Goal: Communication & Community: Answer question/provide support

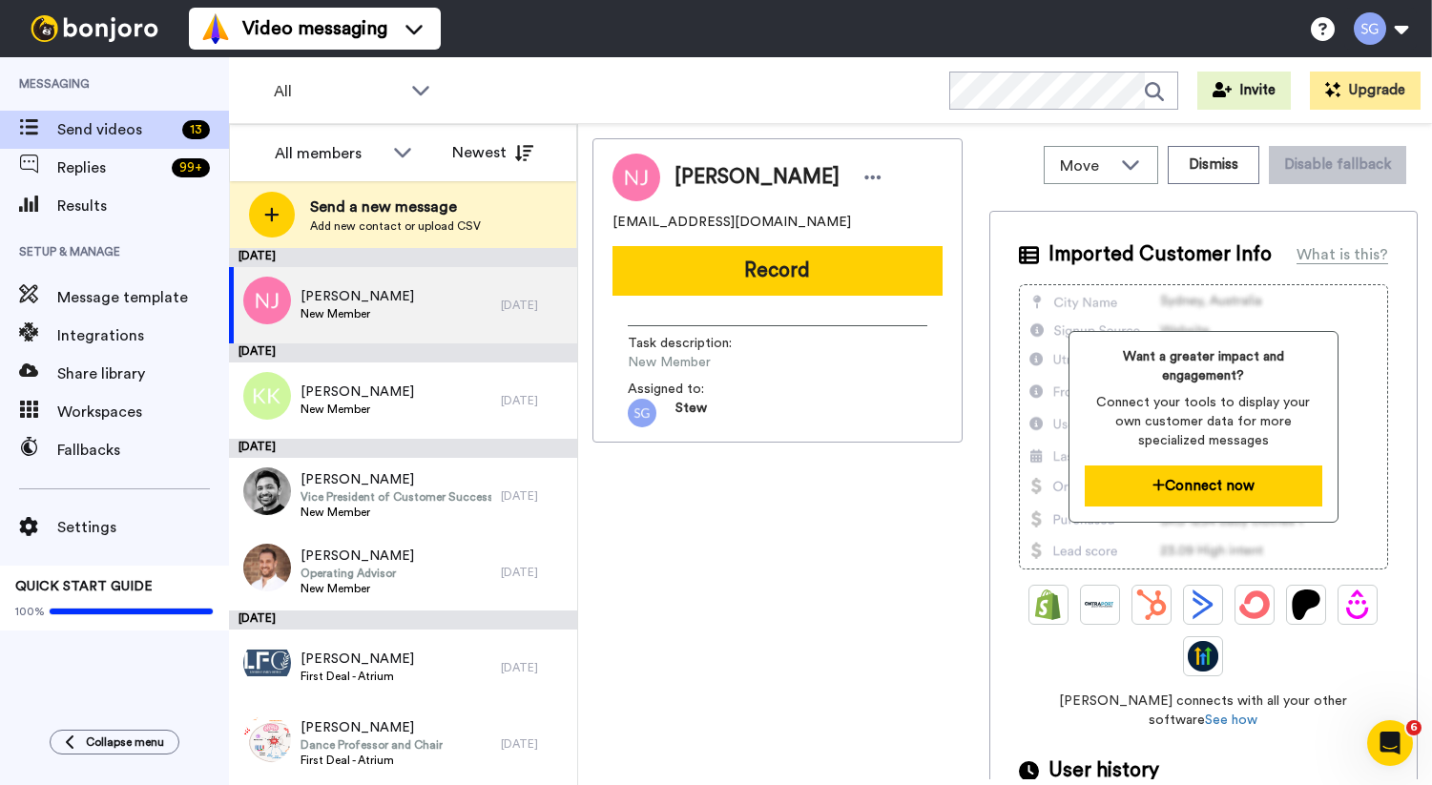
click at [1198, 497] on button "Connect now" at bounding box center [1204, 486] width 238 height 41
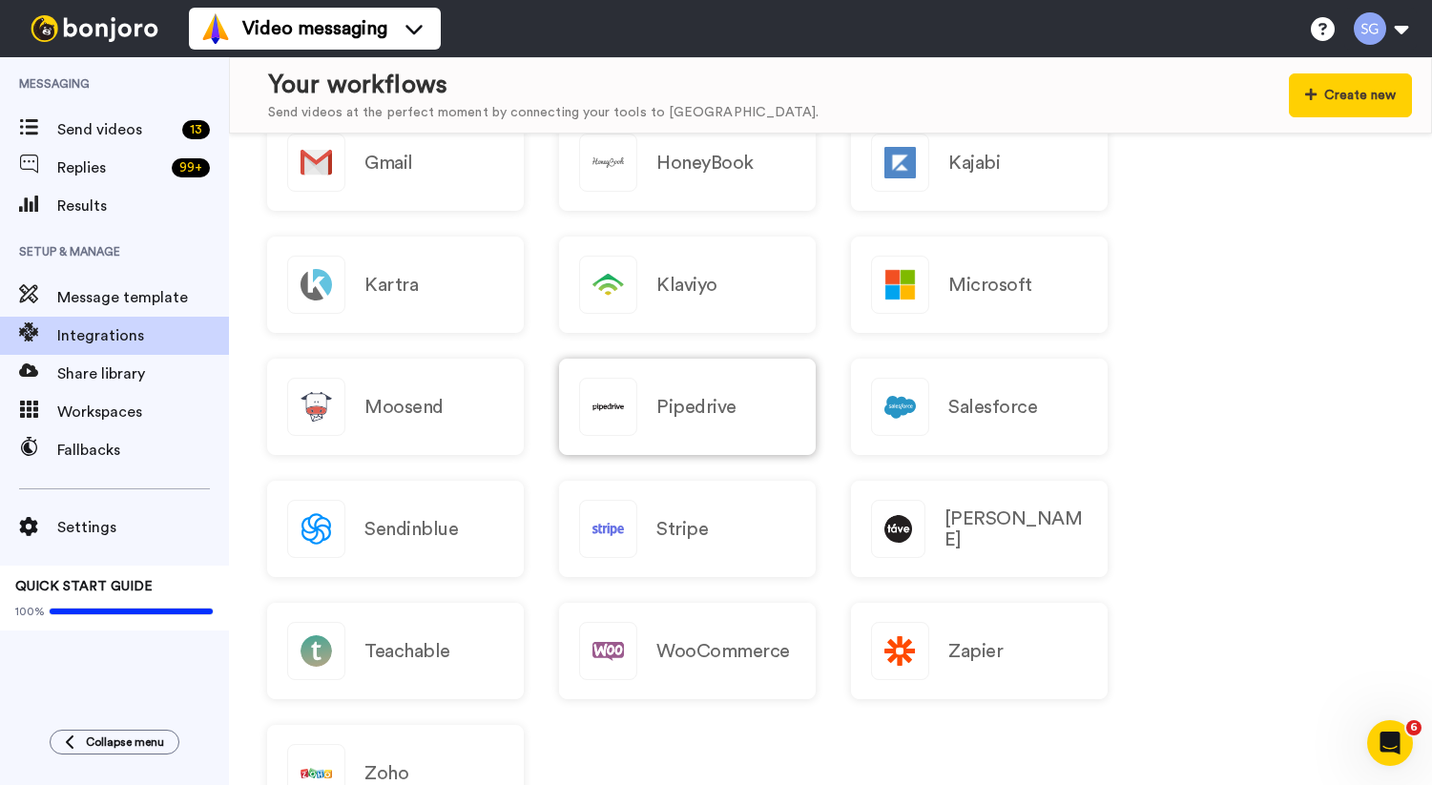
scroll to position [1711, 0]
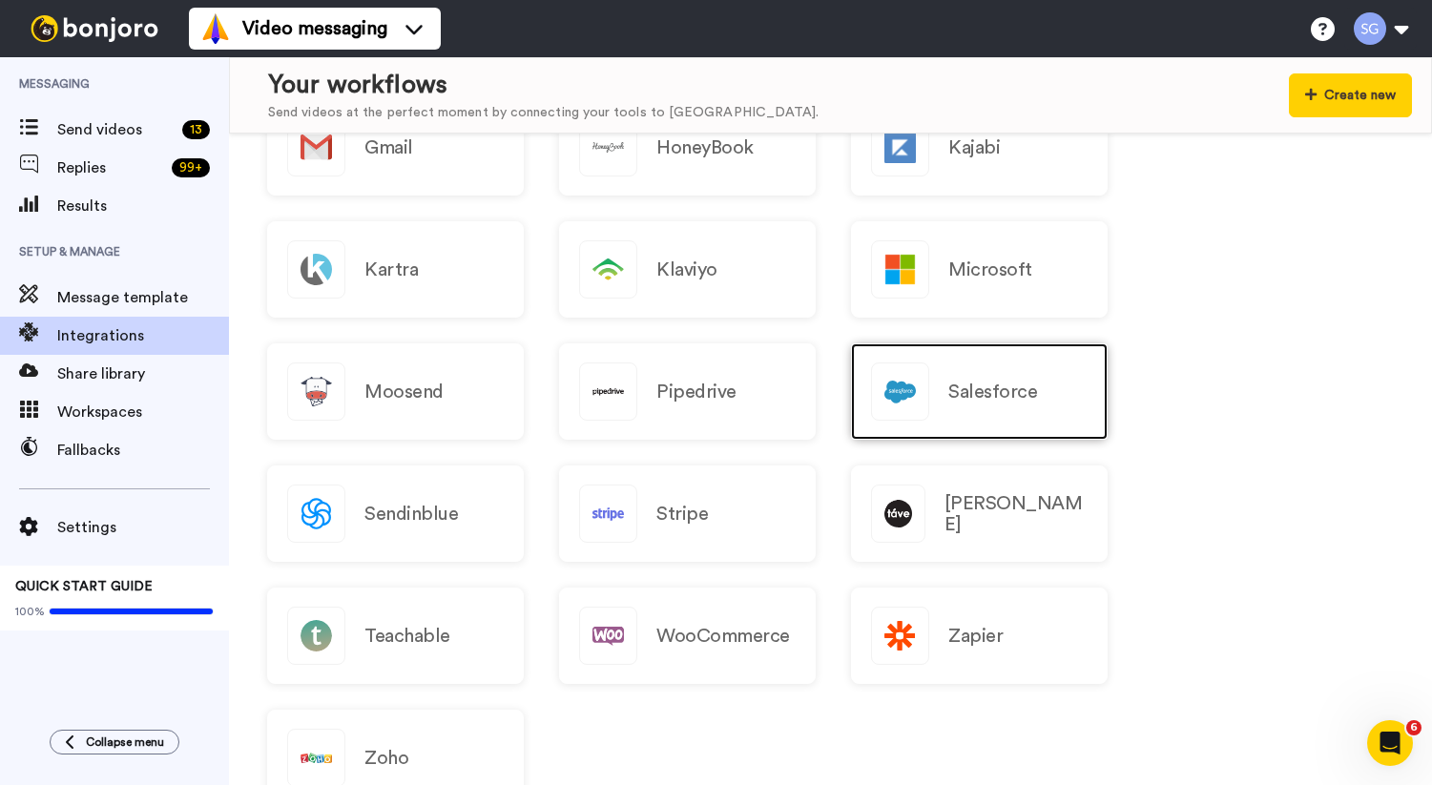
click at [969, 389] on h2 "Salesforce" at bounding box center [992, 392] width 89 height 21
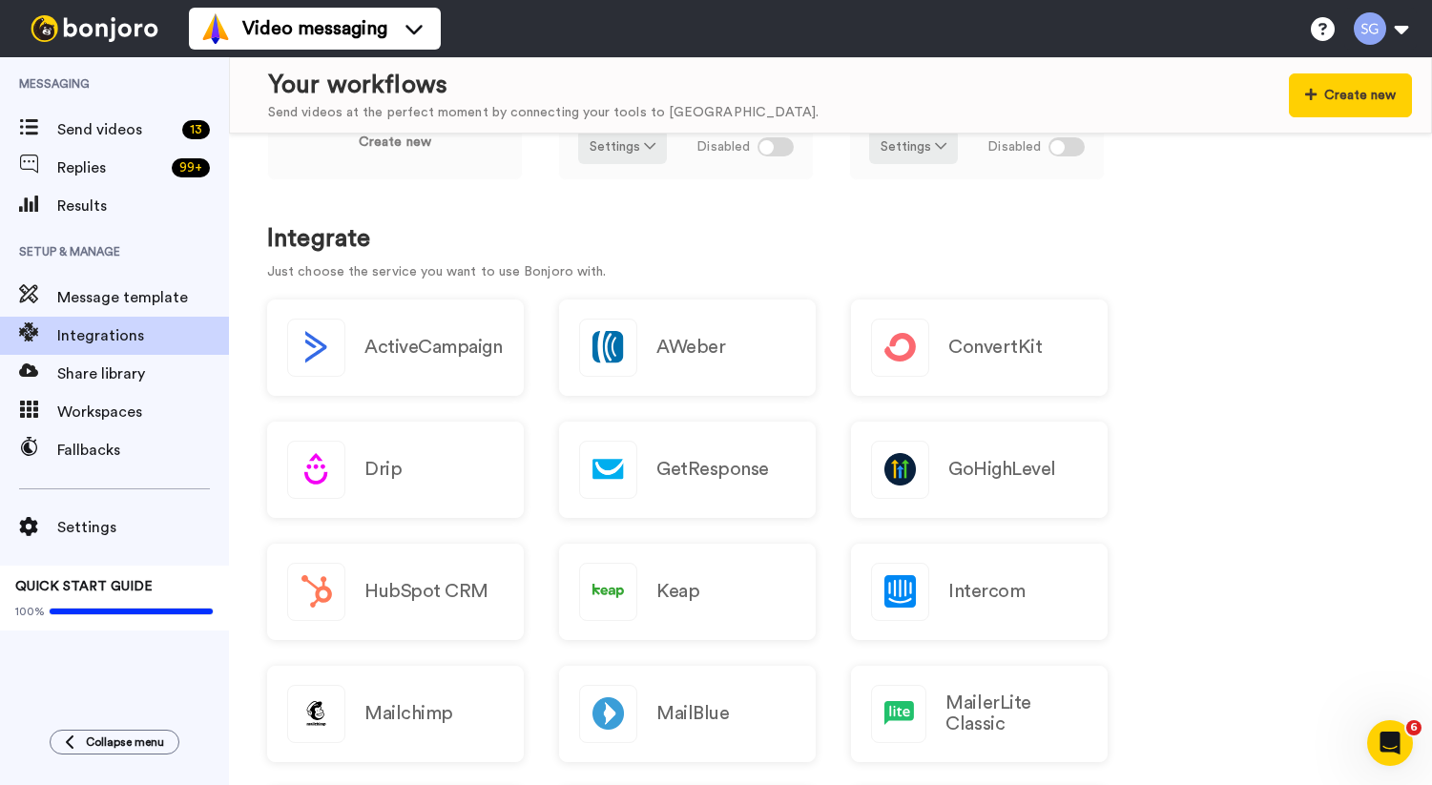
scroll to position [0, 0]
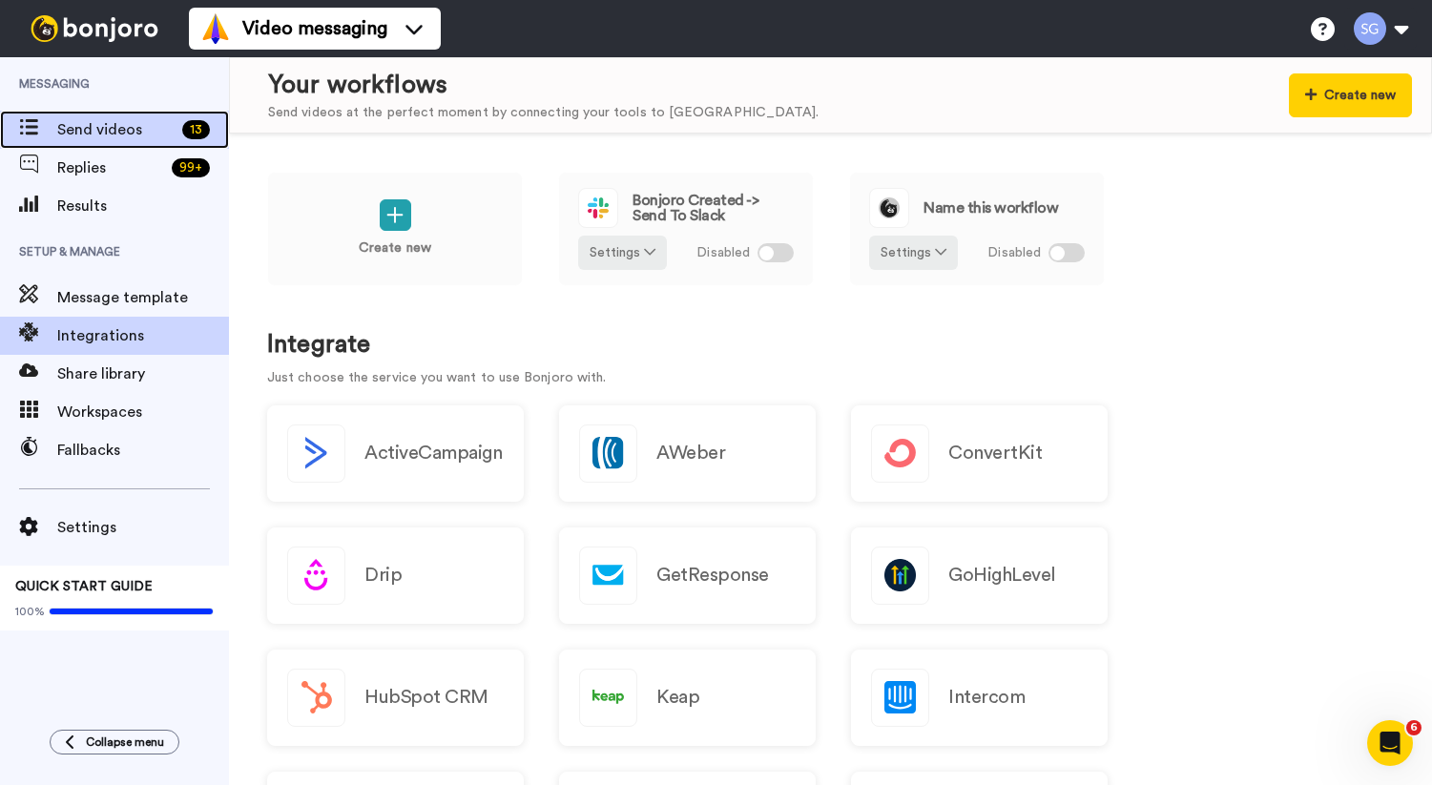
click at [115, 131] on span "Send videos" at bounding box center [115, 129] width 117 height 23
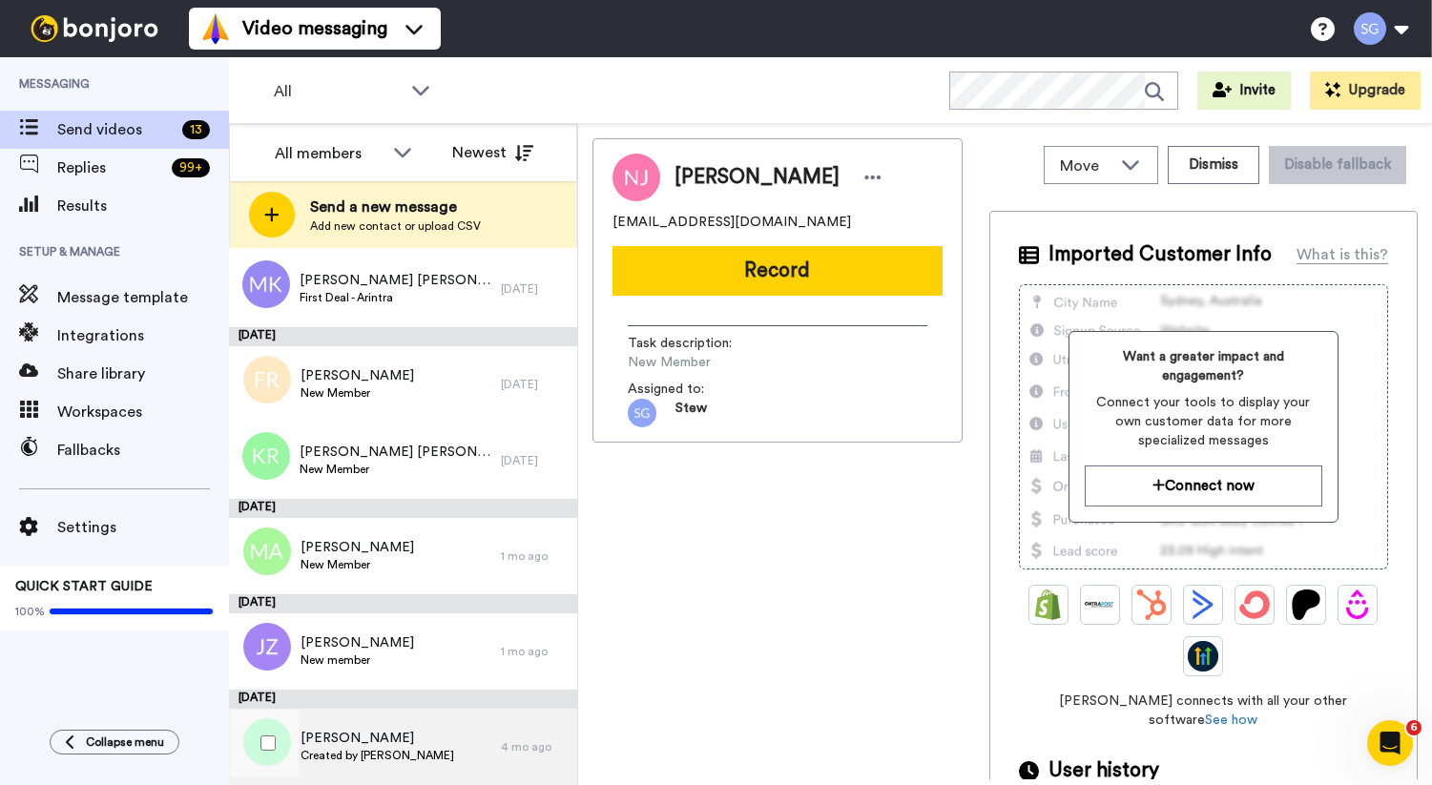
click at [388, 749] on span "Created by [PERSON_NAME]" at bounding box center [378, 755] width 154 height 15
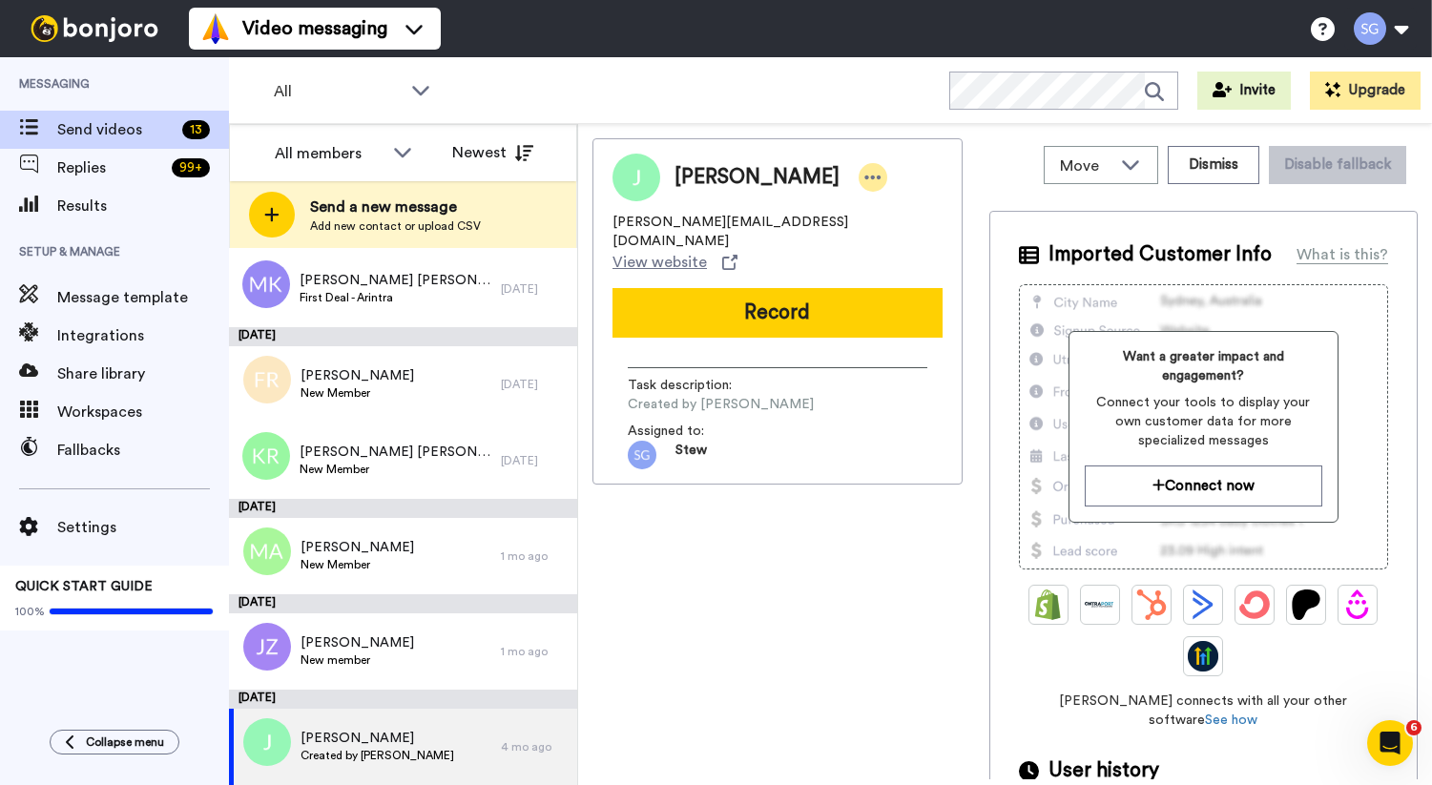
click at [864, 174] on icon at bounding box center [872, 177] width 17 height 19
click at [785, 286] on li "Dismiss" at bounding box center [807, 290] width 138 height 27
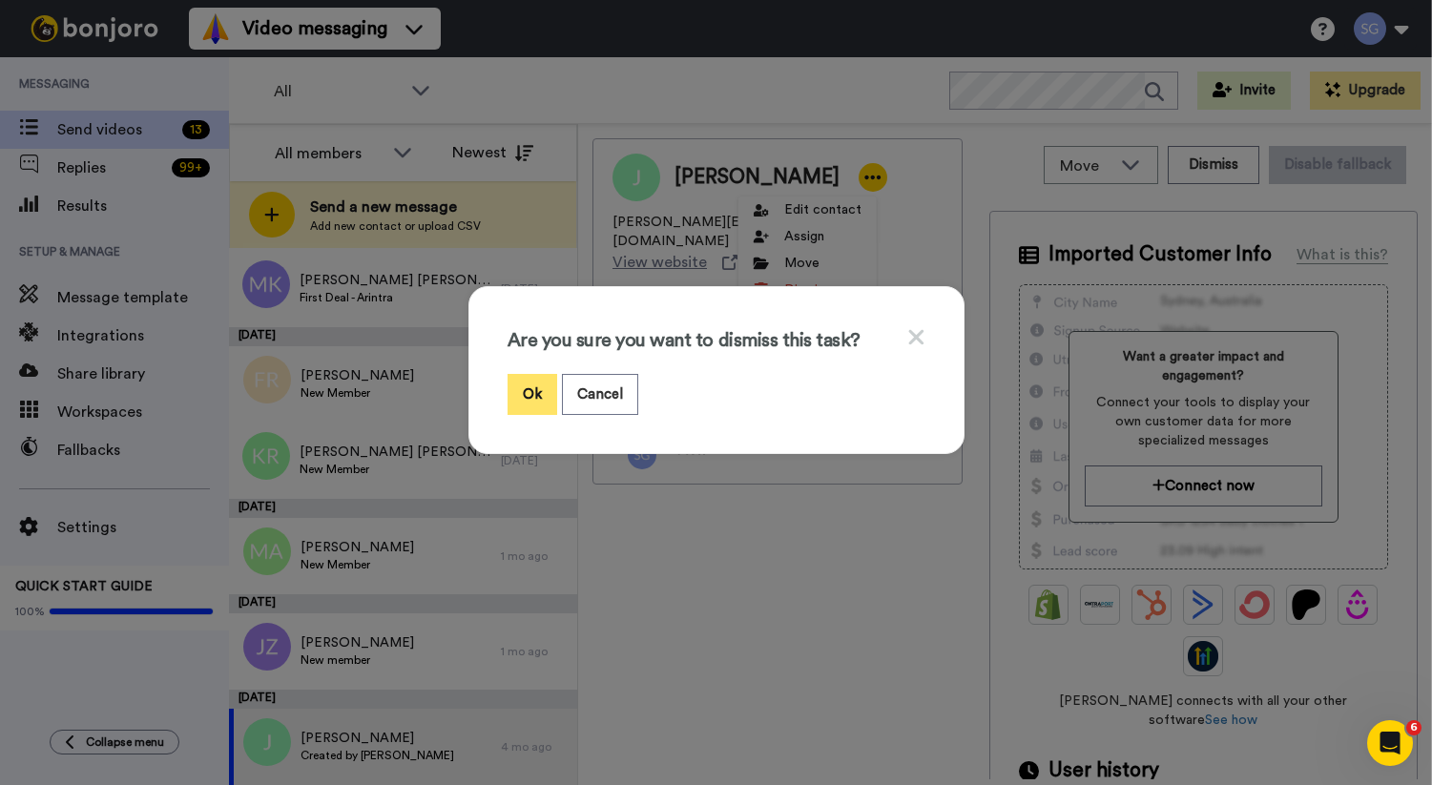
click at [543, 394] on button "Ok" at bounding box center [533, 394] width 50 height 41
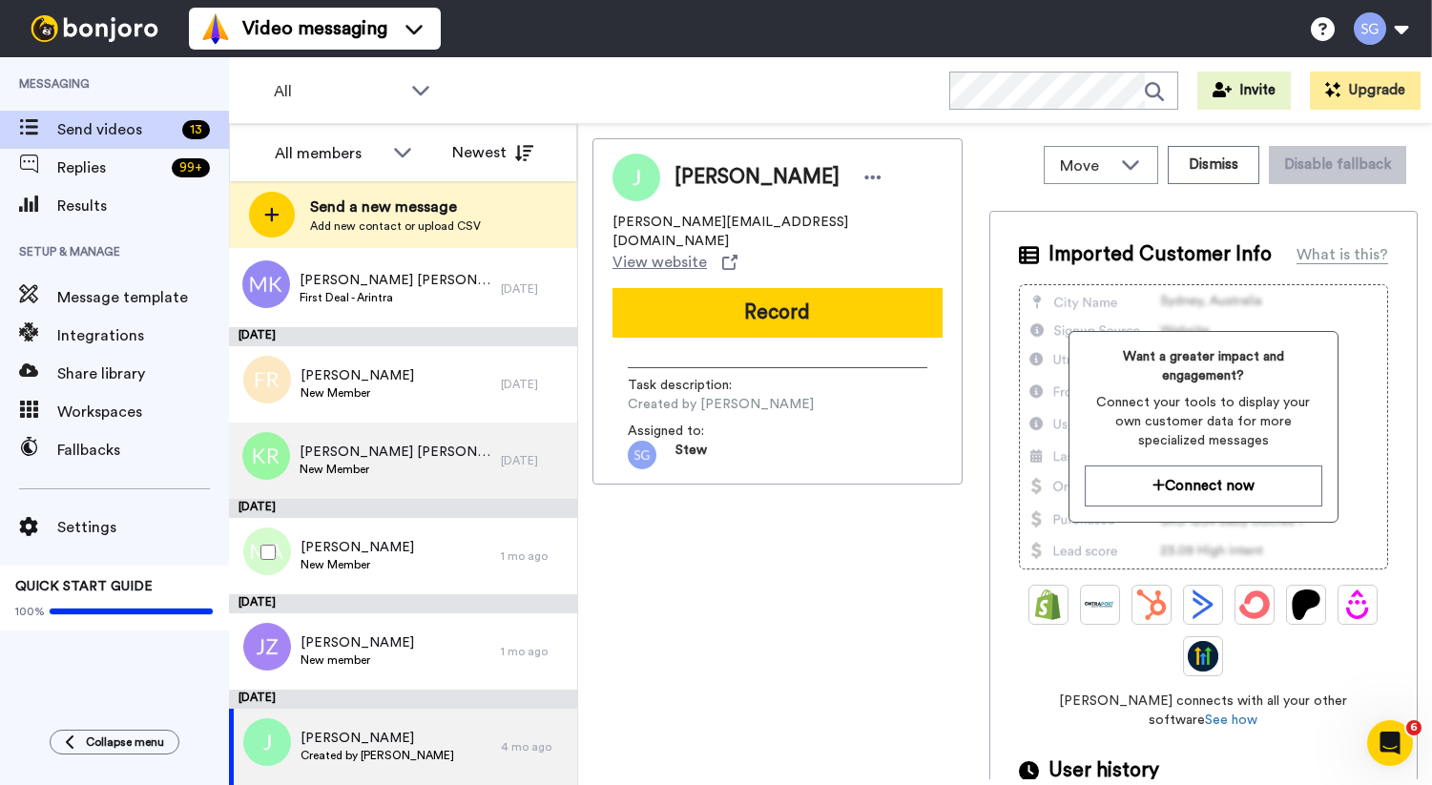
scroll to position [608, 0]
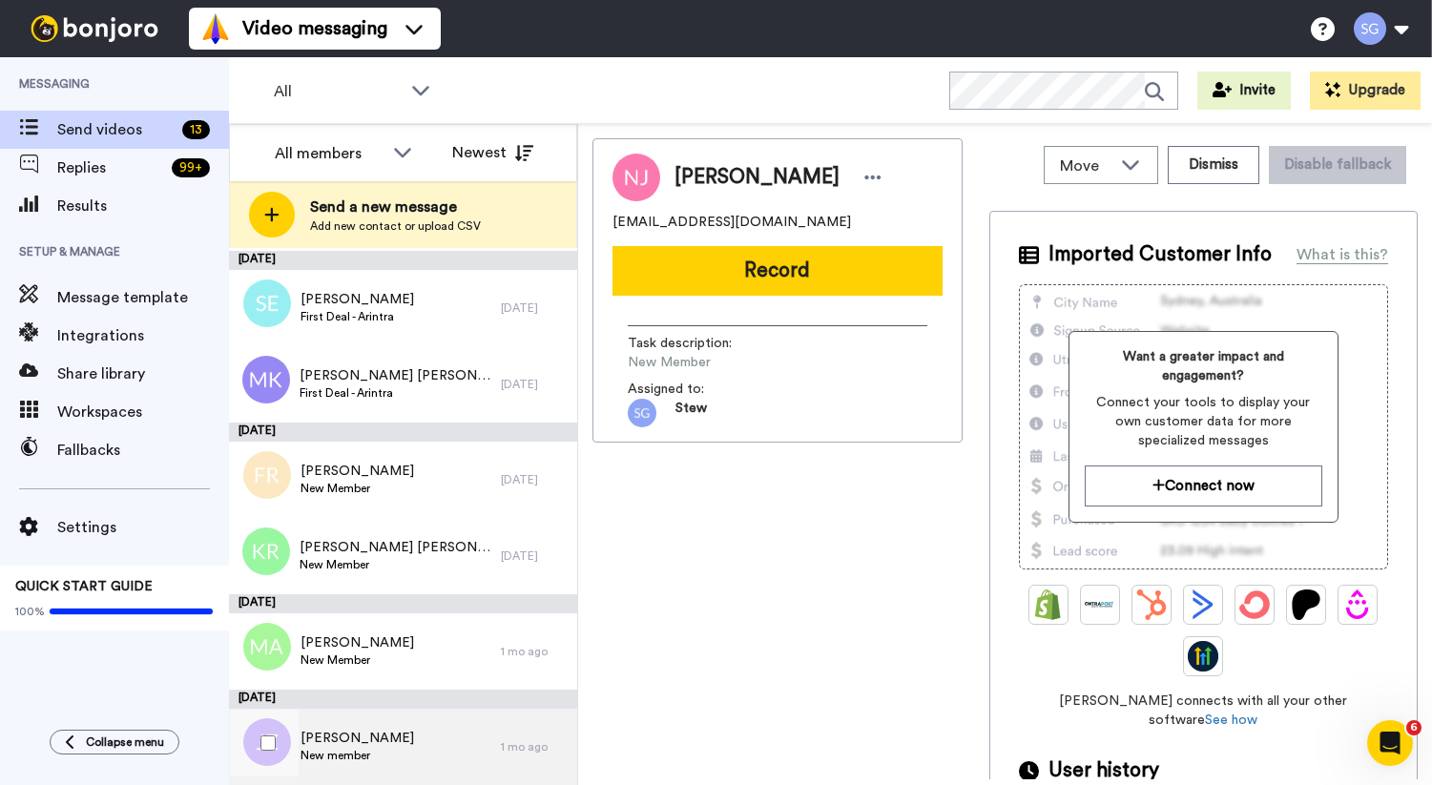
click at [347, 732] on span "James Zhong" at bounding box center [358, 738] width 114 height 19
click at [335, 729] on span "James Zhong" at bounding box center [358, 738] width 114 height 19
click at [347, 736] on span "James Zhong" at bounding box center [358, 738] width 114 height 19
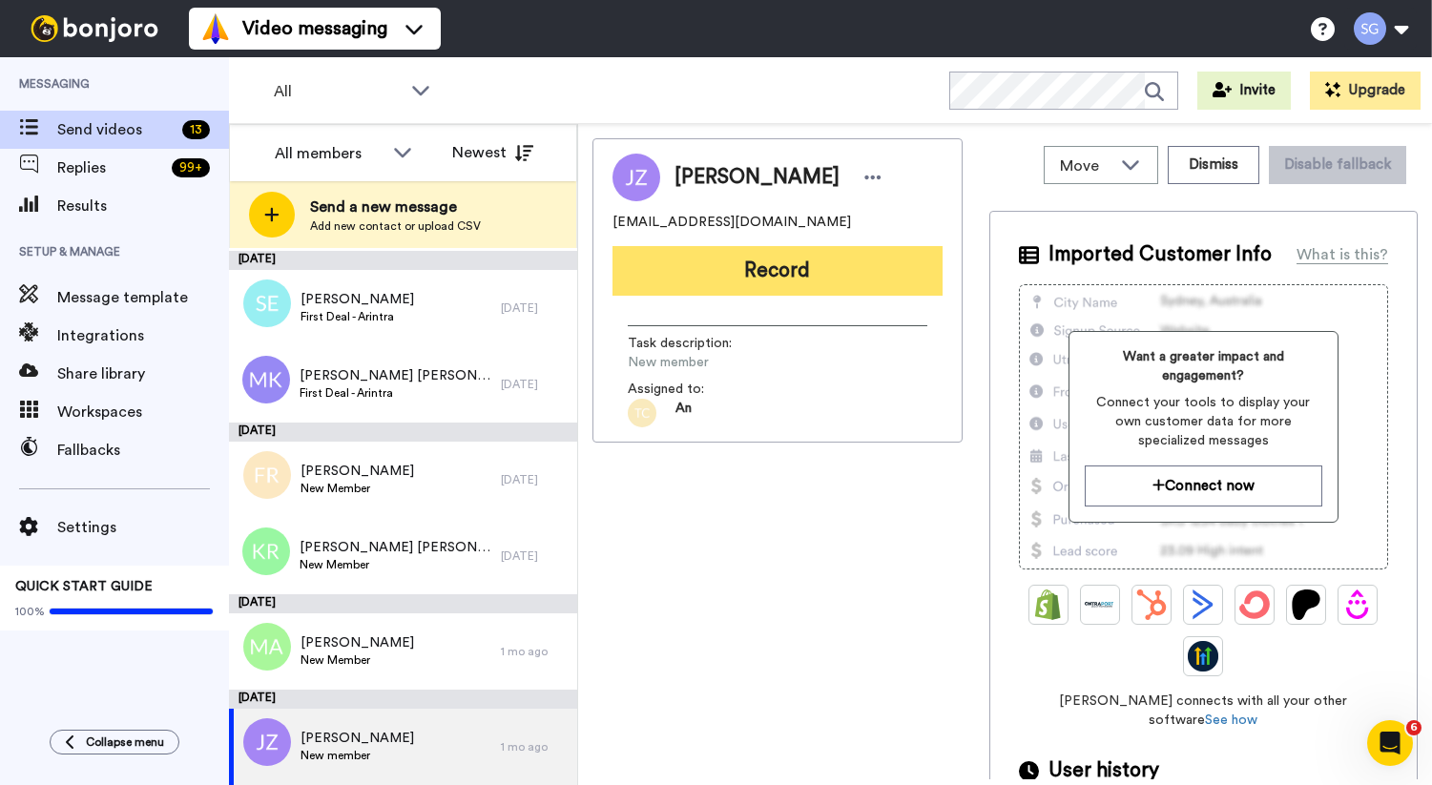
click at [715, 290] on button "Record" at bounding box center [777, 271] width 330 height 50
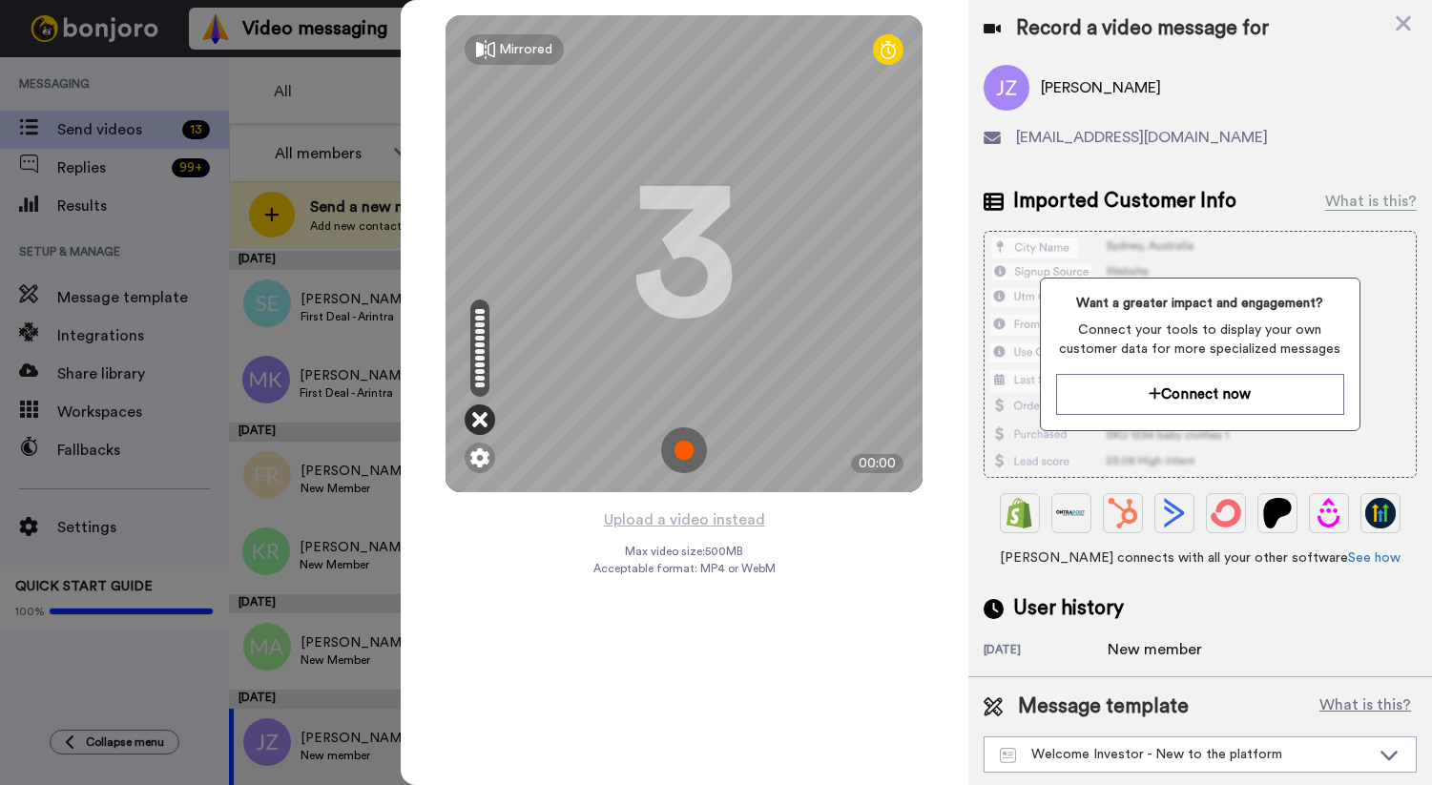
click at [480, 423] on icon at bounding box center [479, 419] width 15 height 19
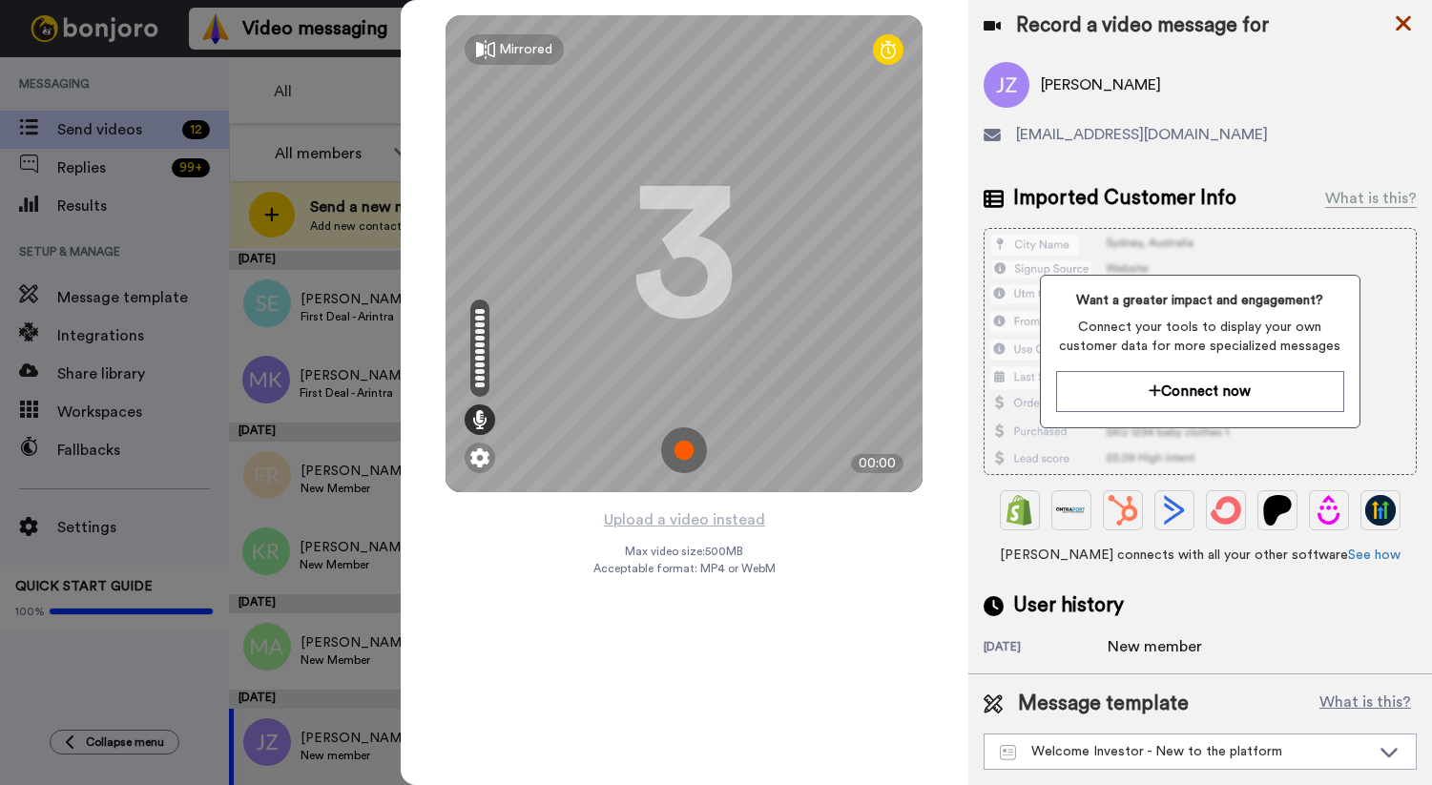
click at [1404, 14] on icon at bounding box center [1403, 23] width 19 height 24
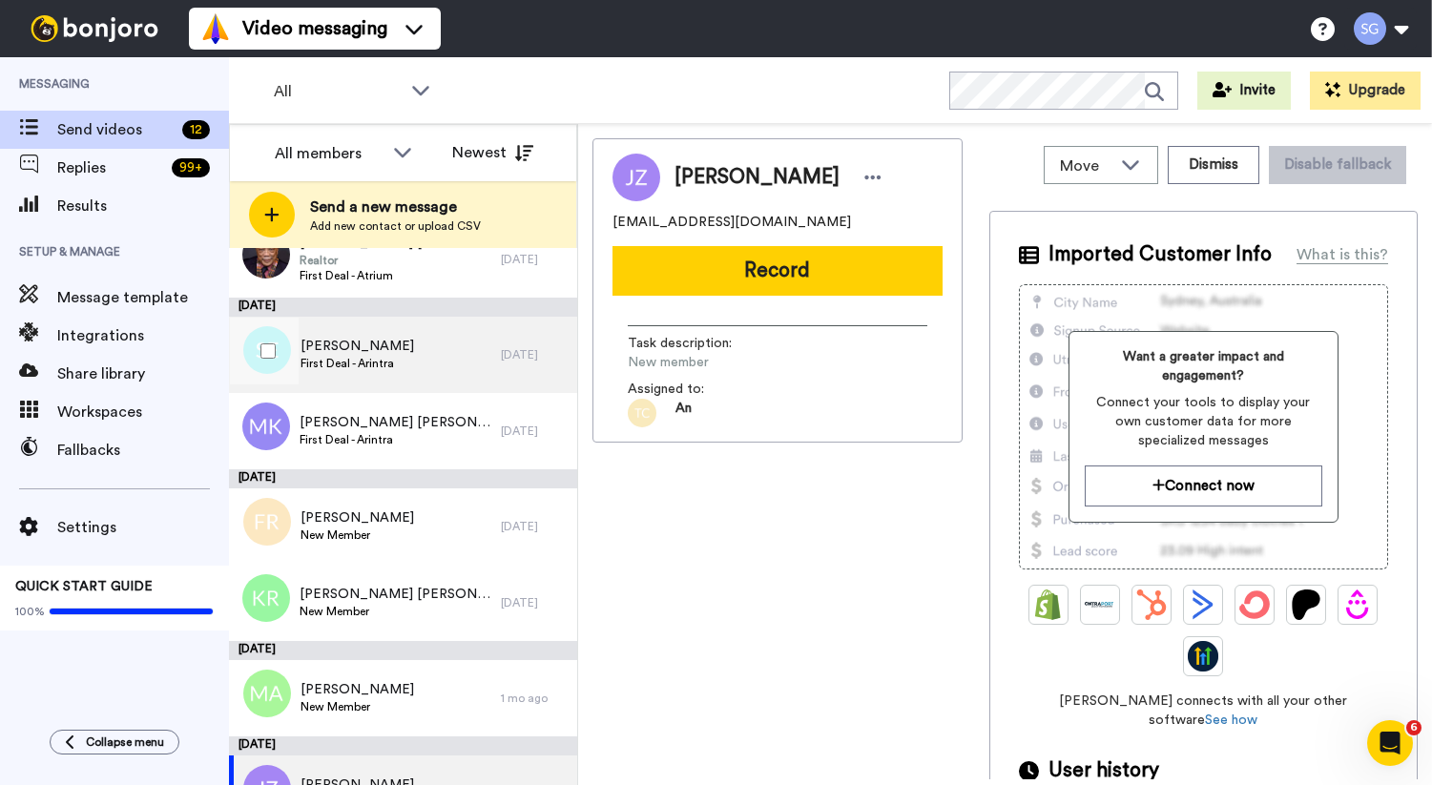
scroll to position [608, 0]
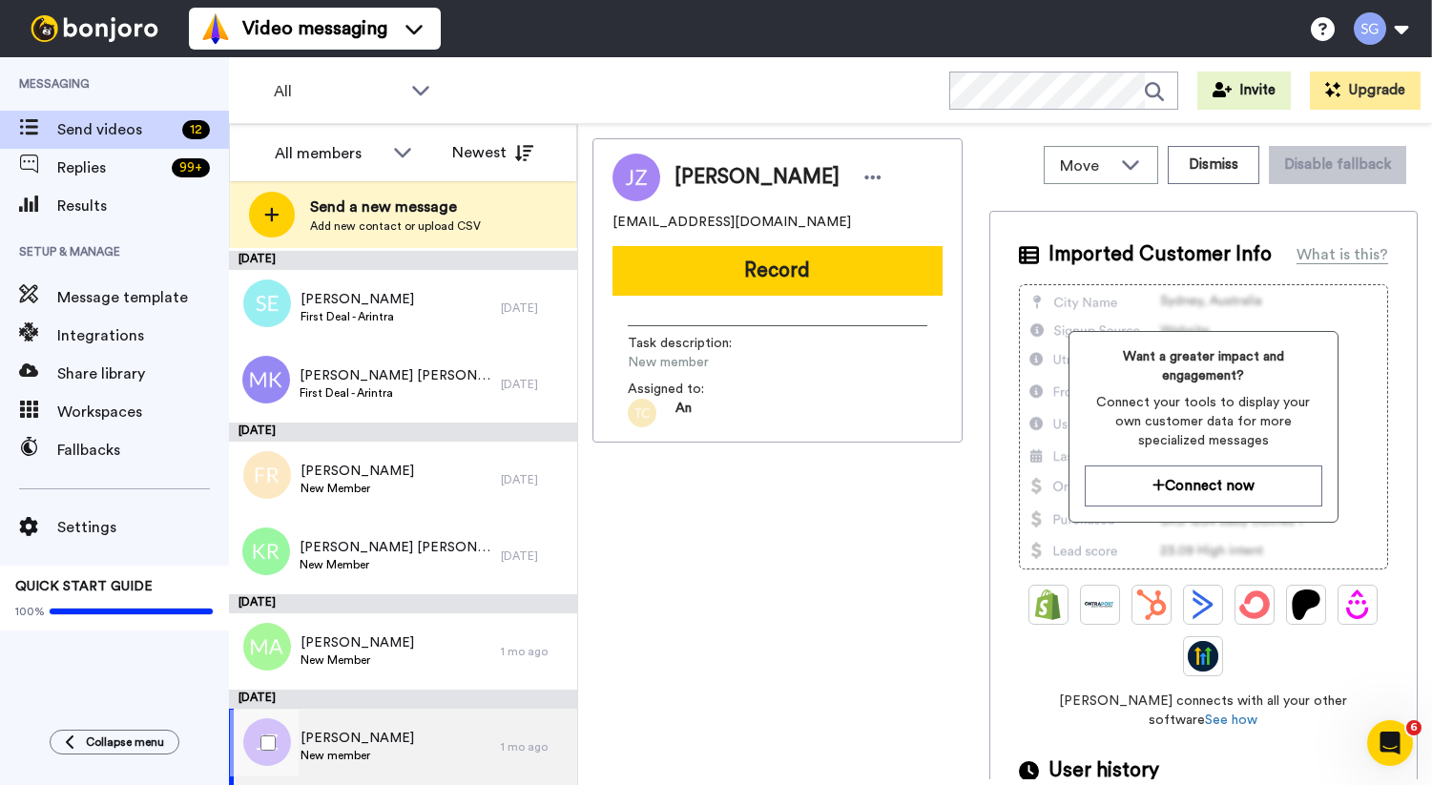
click at [396, 739] on div "James Zhong New member" at bounding box center [365, 747] width 272 height 76
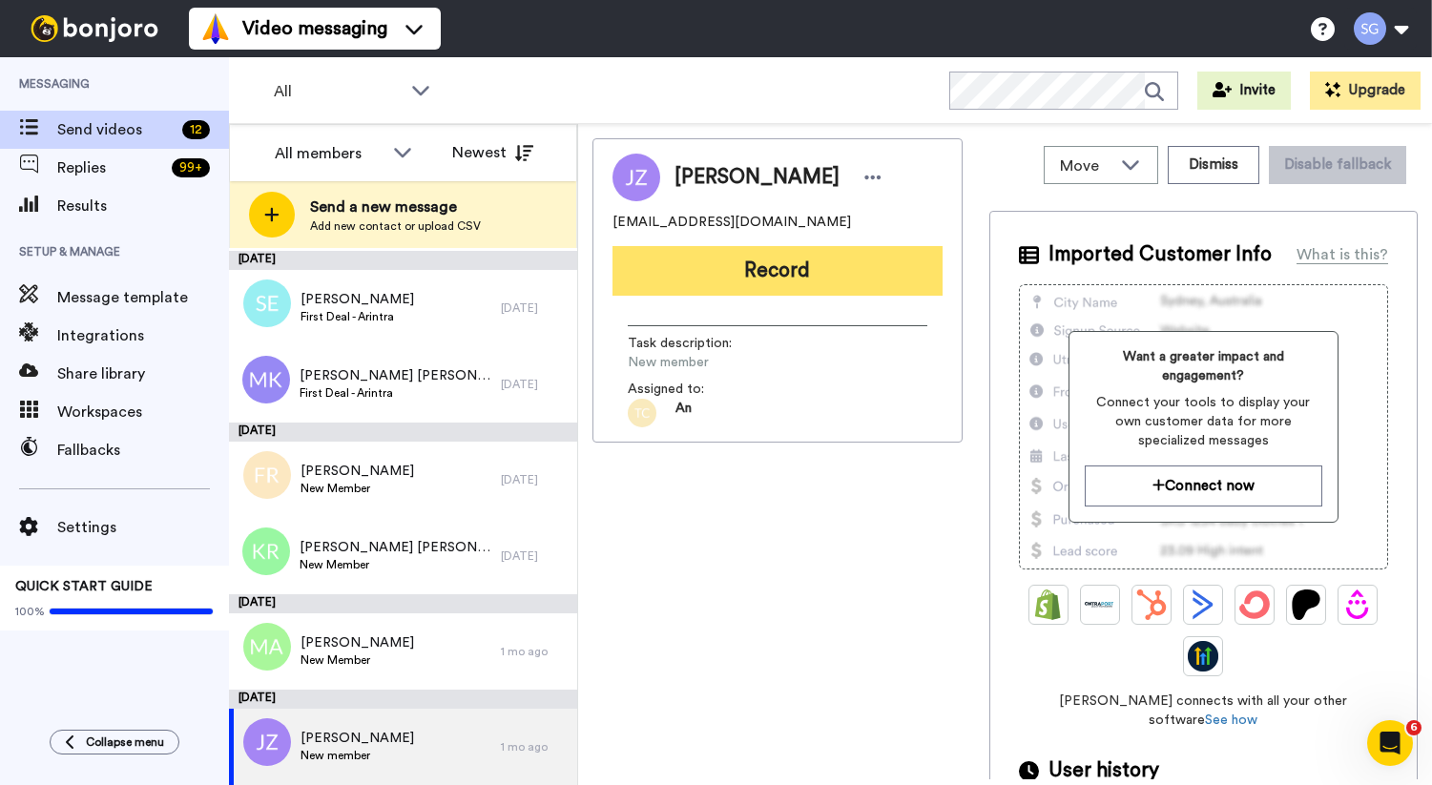
click at [793, 289] on button "Record" at bounding box center [777, 271] width 330 height 50
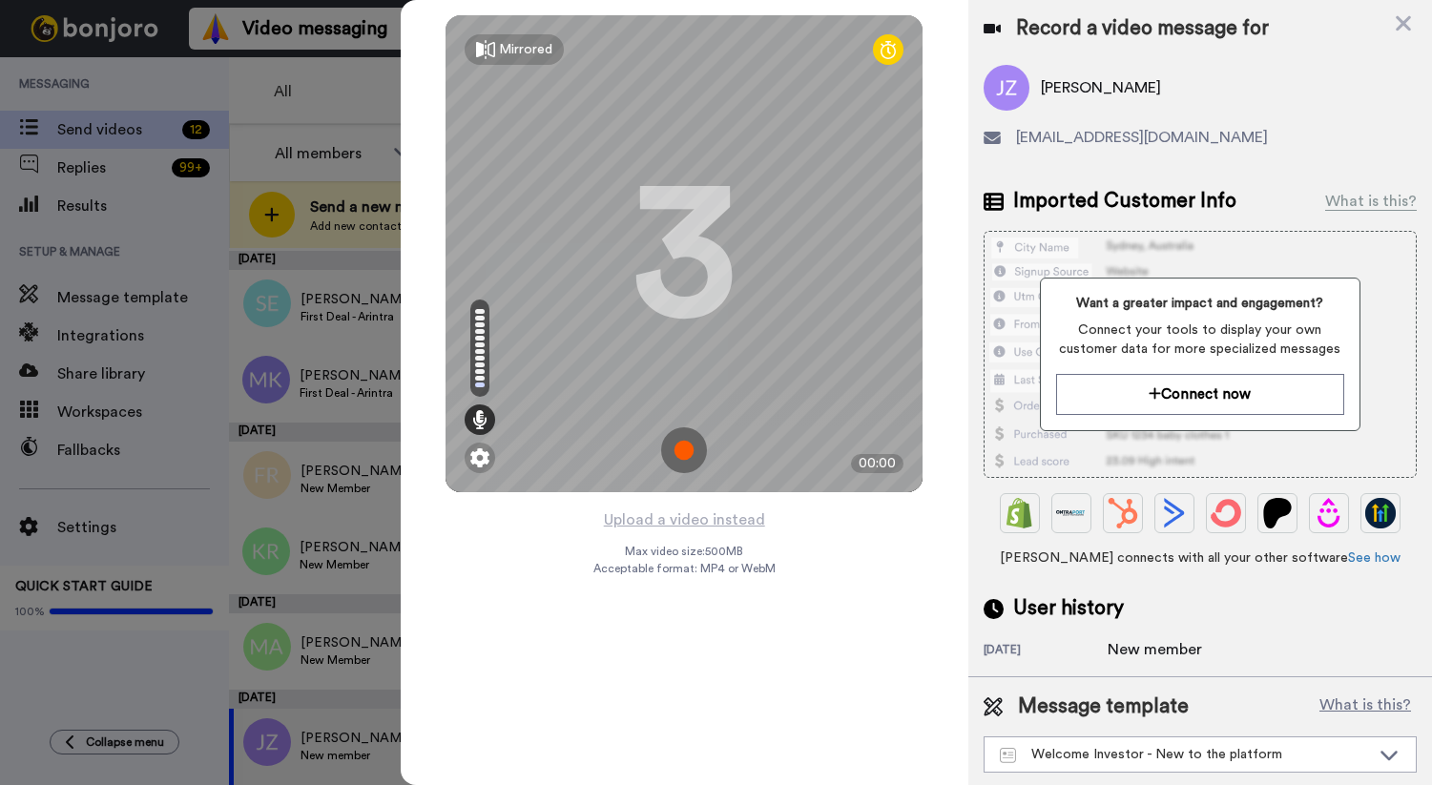
click at [688, 452] on img at bounding box center [684, 450] width 46 height 46
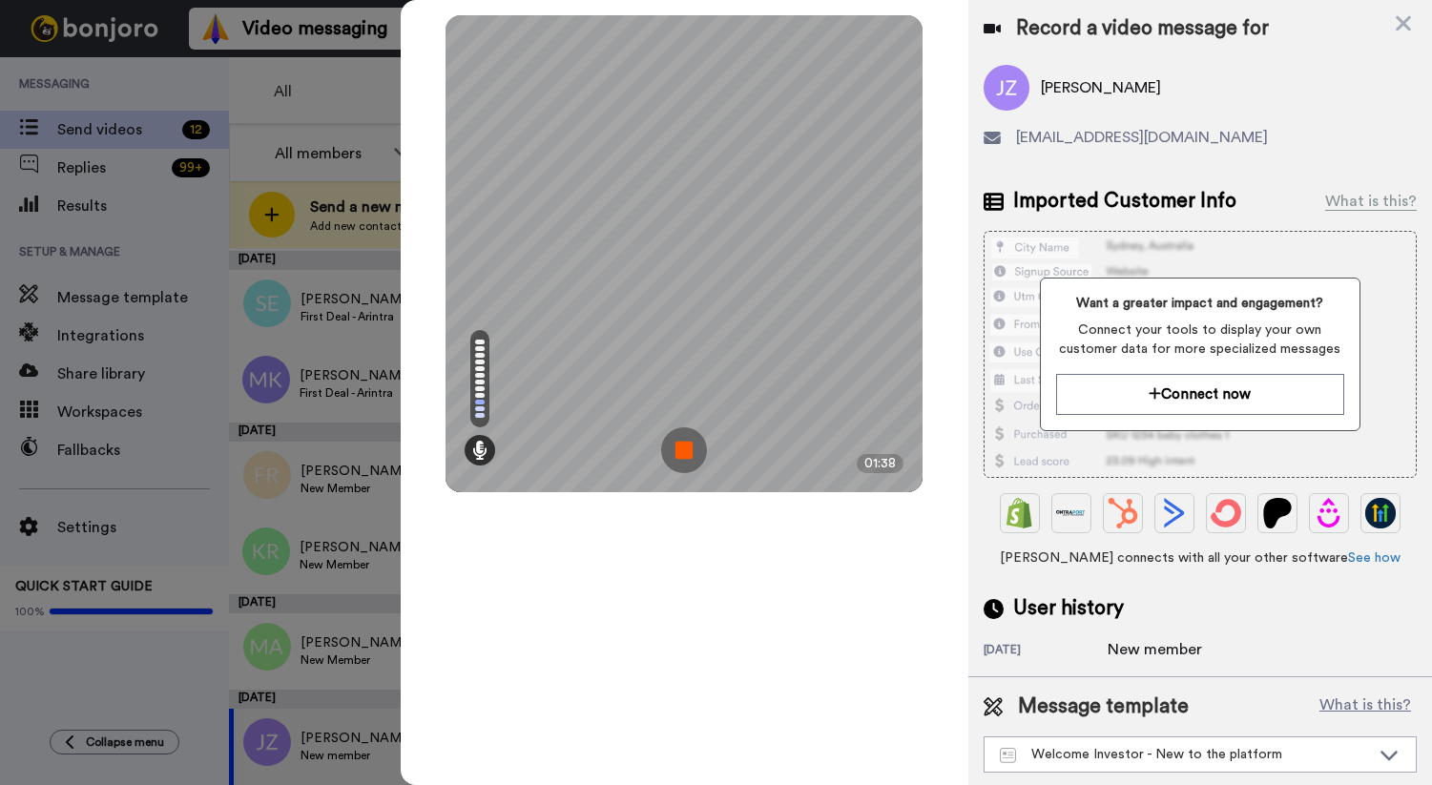
click at [688, 452] on img at bounding box center [684, 450] width 46 height 46
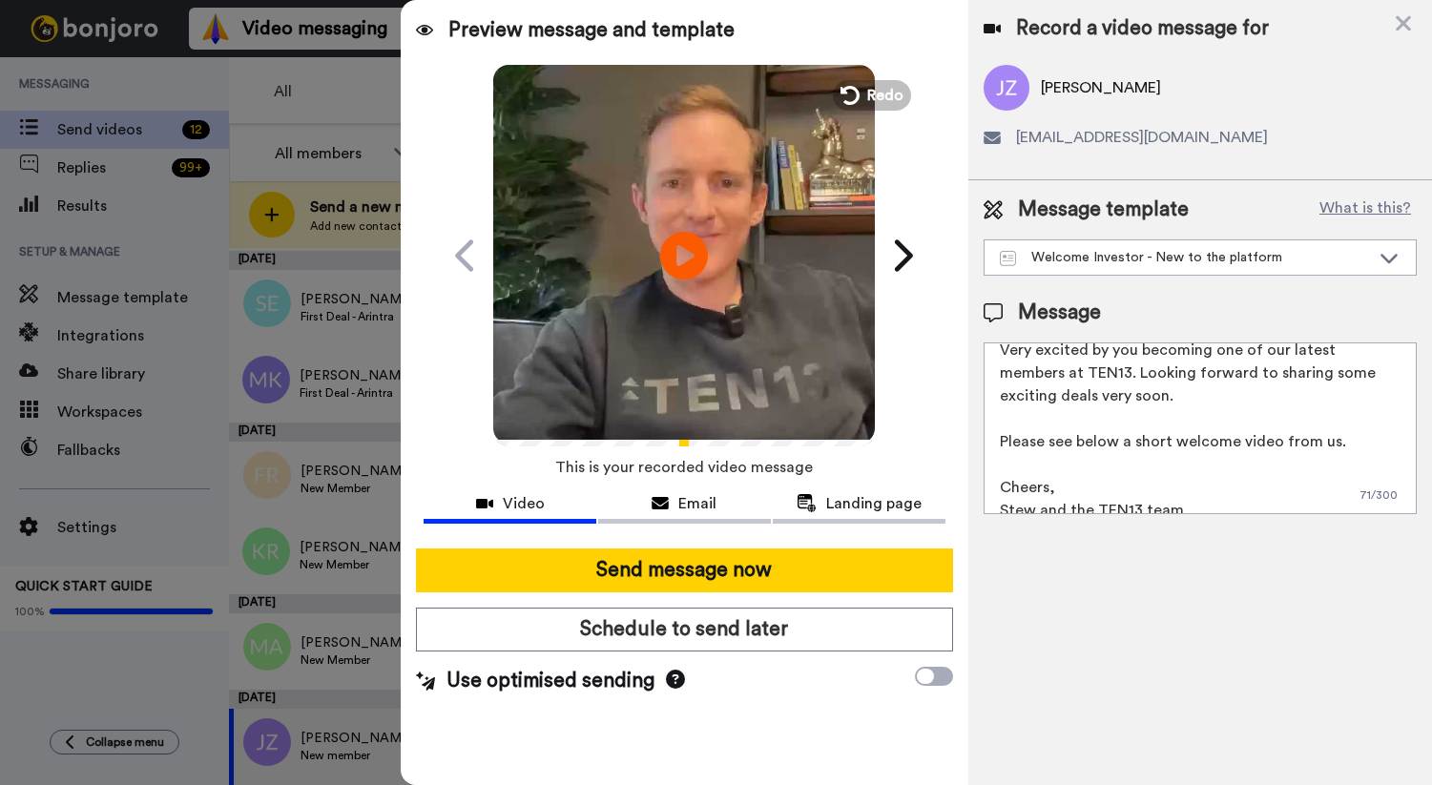
scroll to position [74, 0]
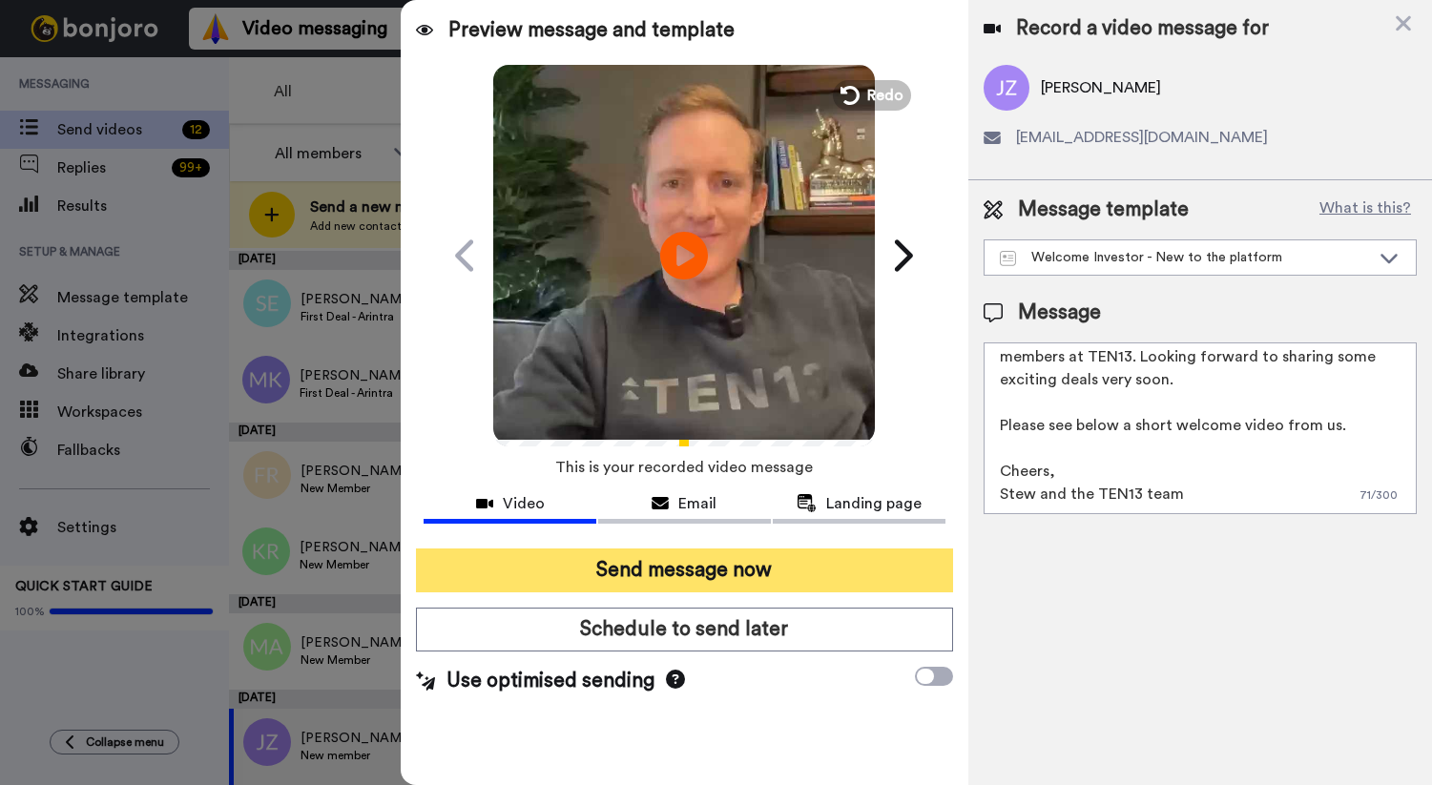
click at [737, 567] on button "Send message now" at bounding box center [684, 571] width 536 height 44
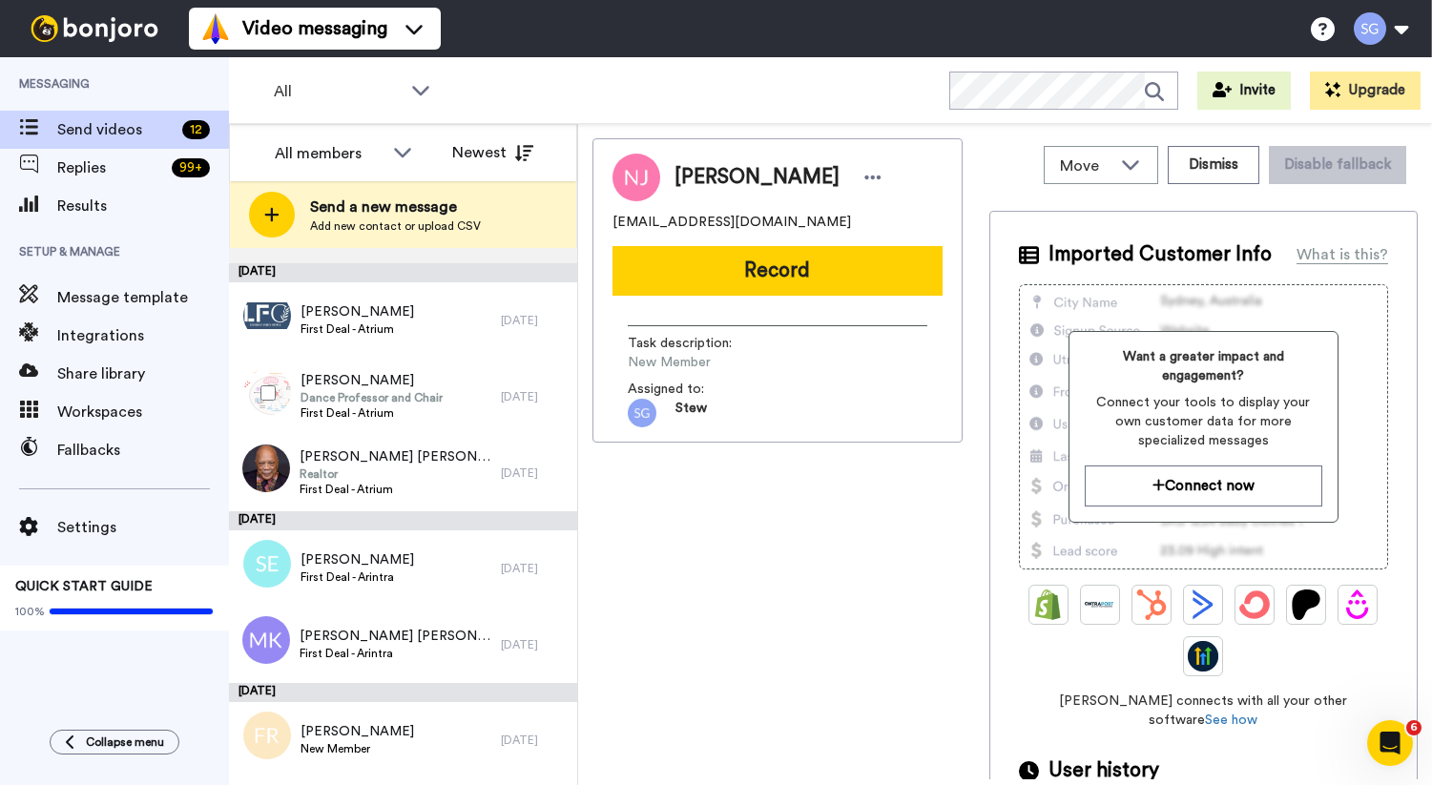
scroll to position [512, 0]
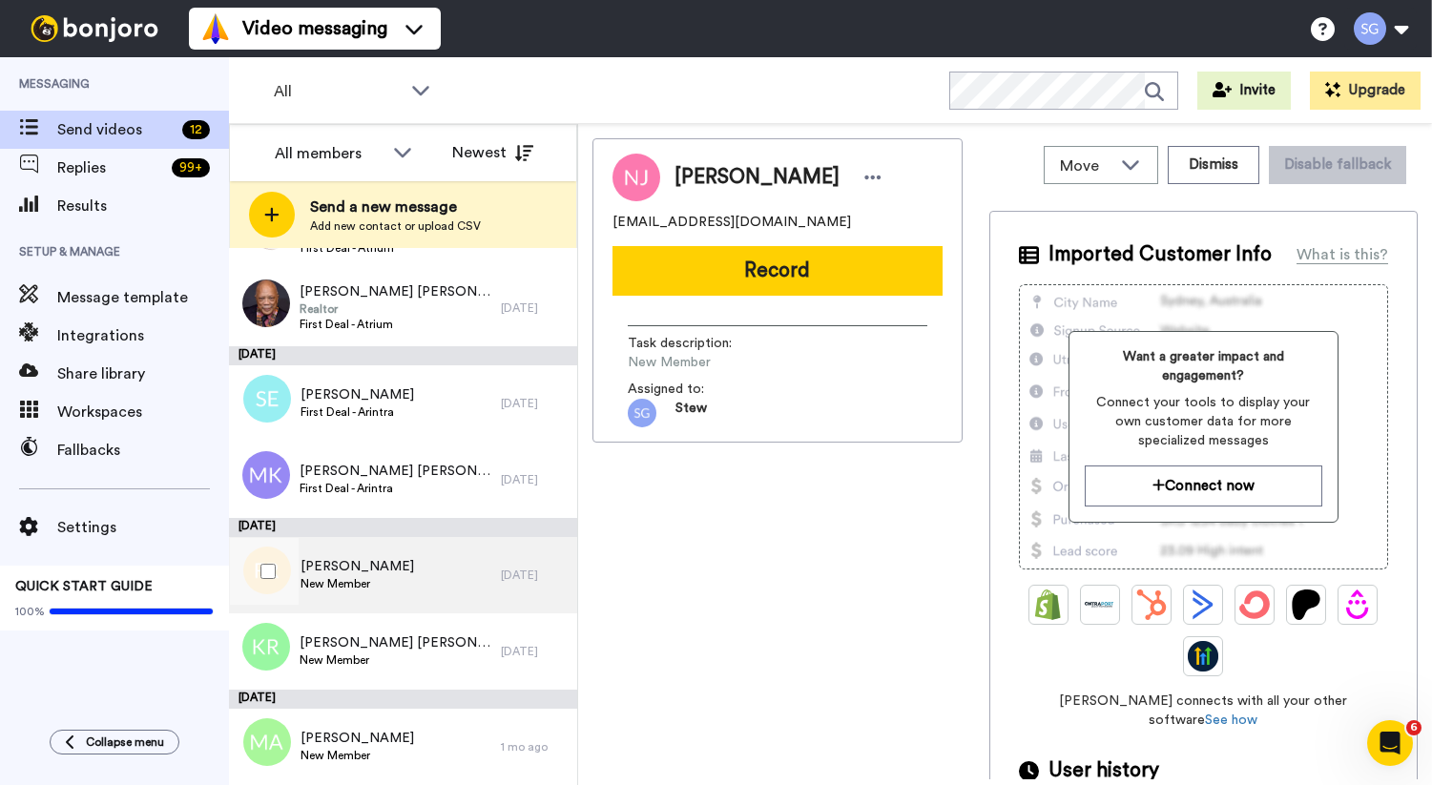
click at [414, 579] on span "New Member" at bounding box center [358, 583] width 114 height 15
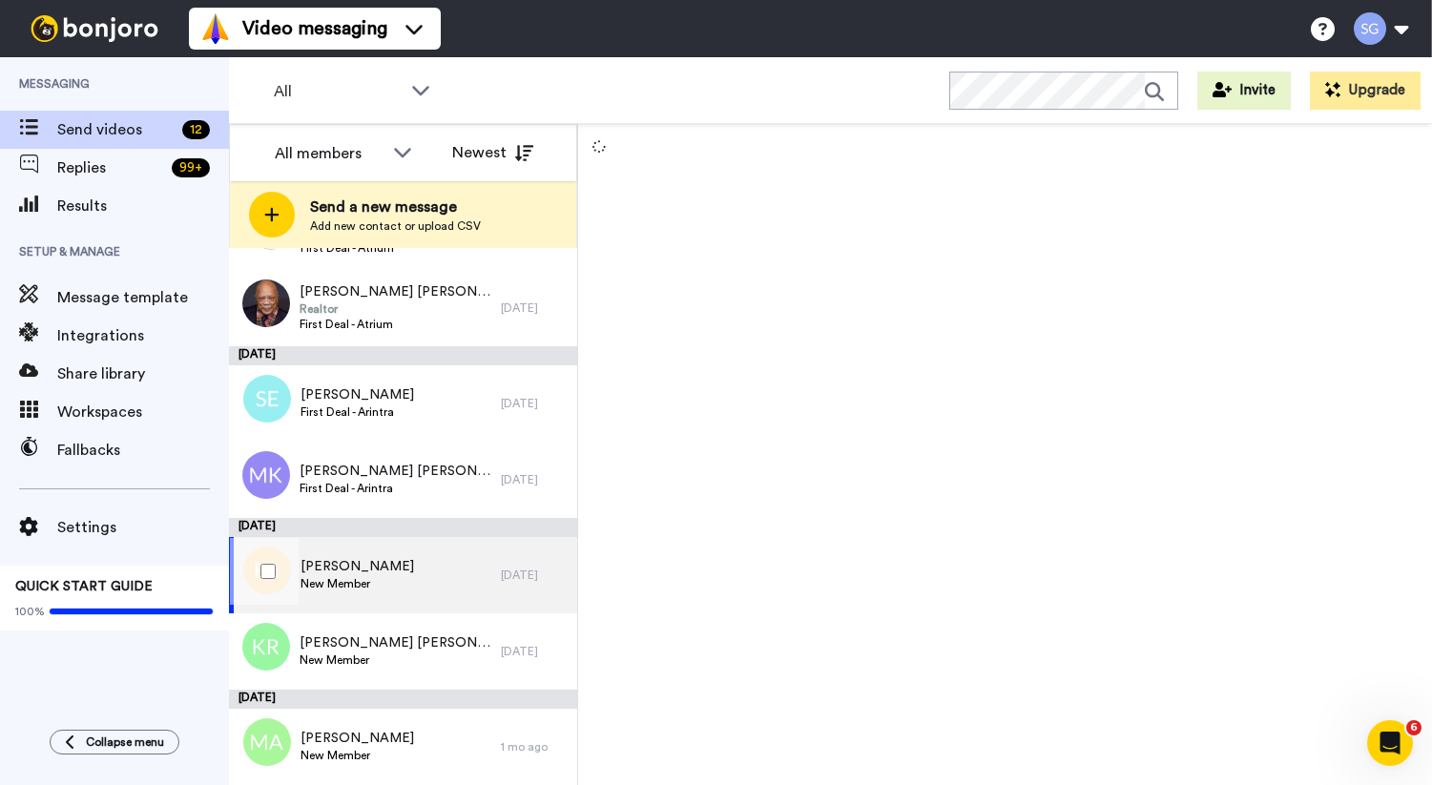
click at [388, 563] on span "[PERSON_NAME]" at bounding box center [358, 566] width 114 height 19
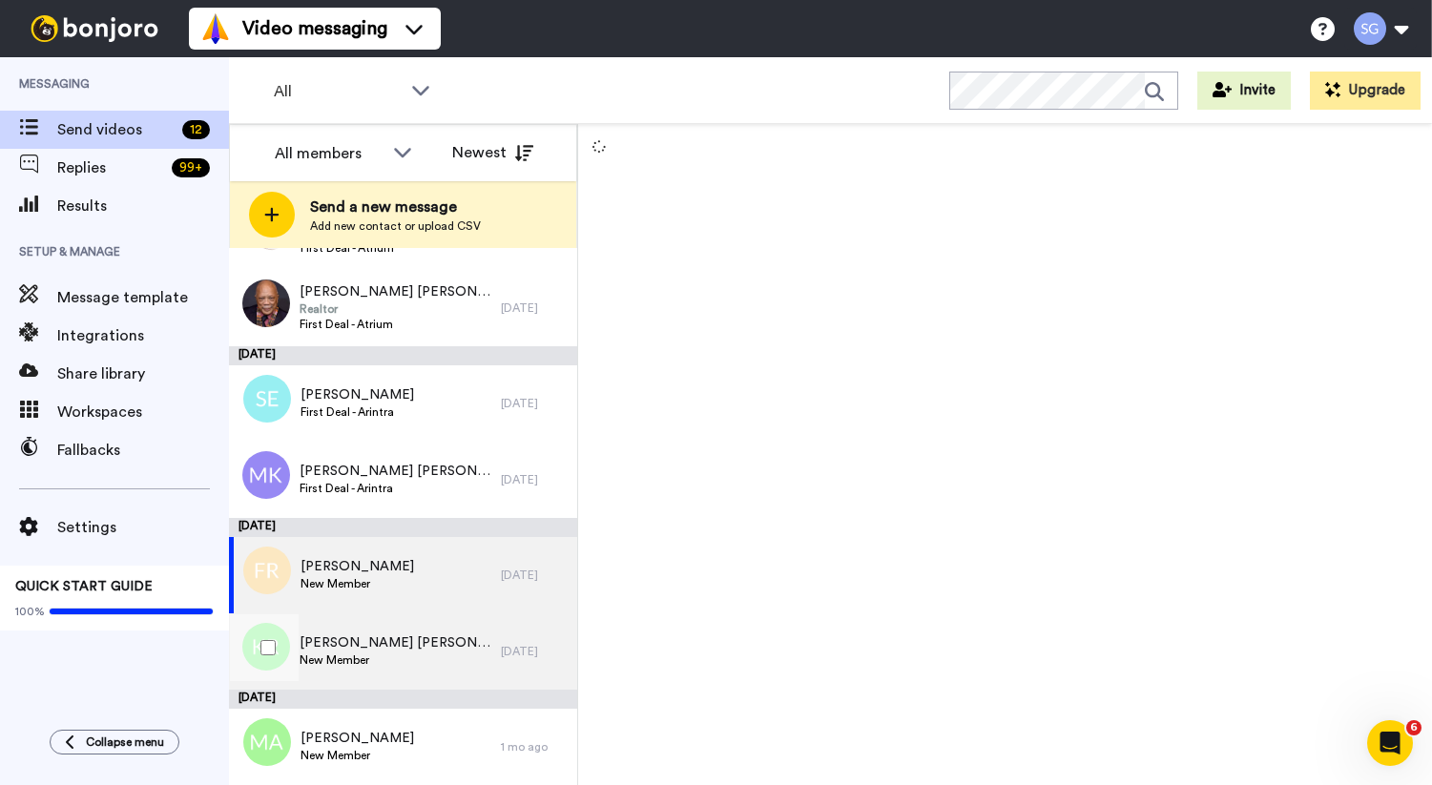
click at [338, 654] on span "New Member" at bounding box center [396, 660] width 192 height 15
click at [370, 586] on span "New Member" at bounding box center [358, 583] width 114 height 15
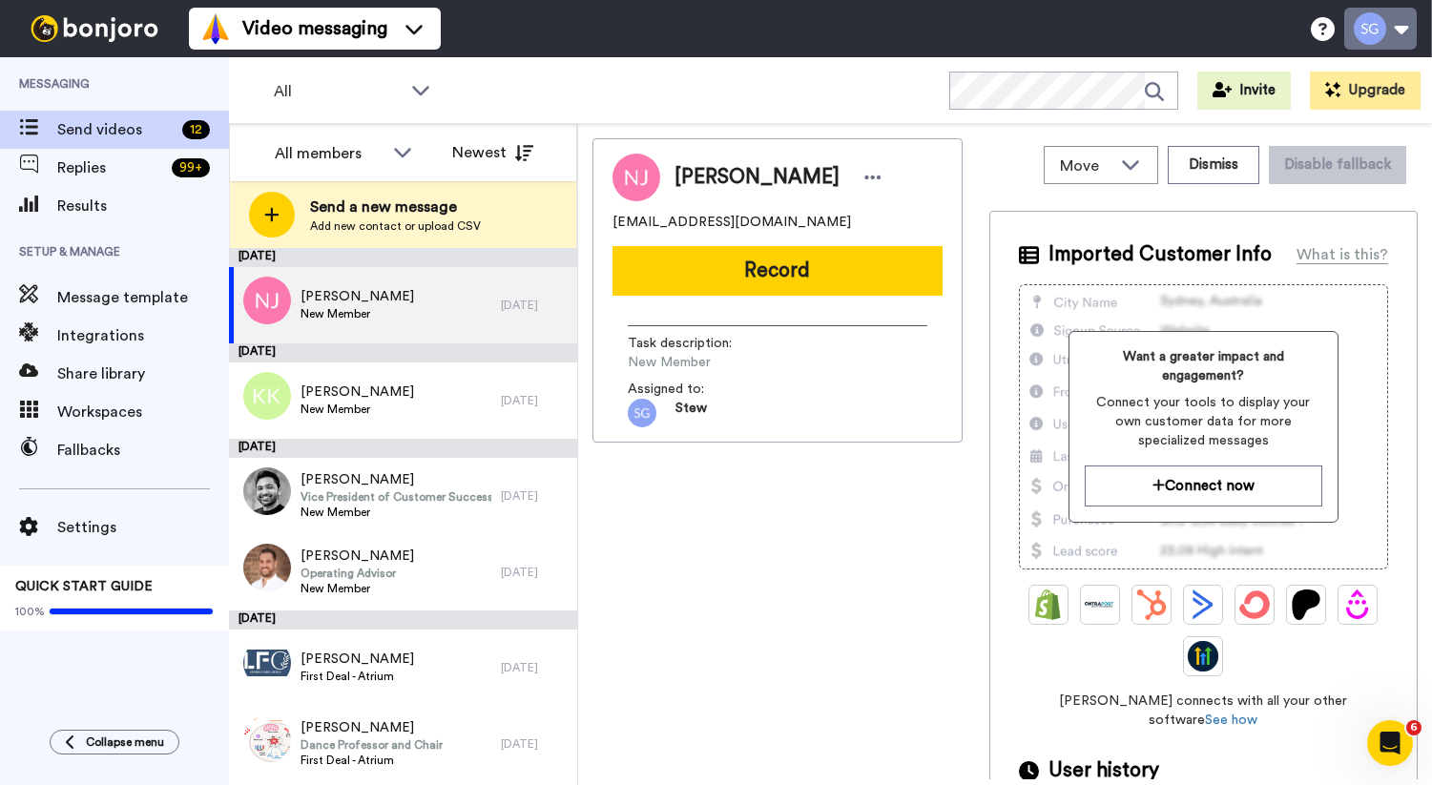
click at [1385, 24] on button at bounding box center [1380, 29] width 73 height 42
click at [88, 347] on div "Integrations" at bounding box center [114, 336] width 229 height 38
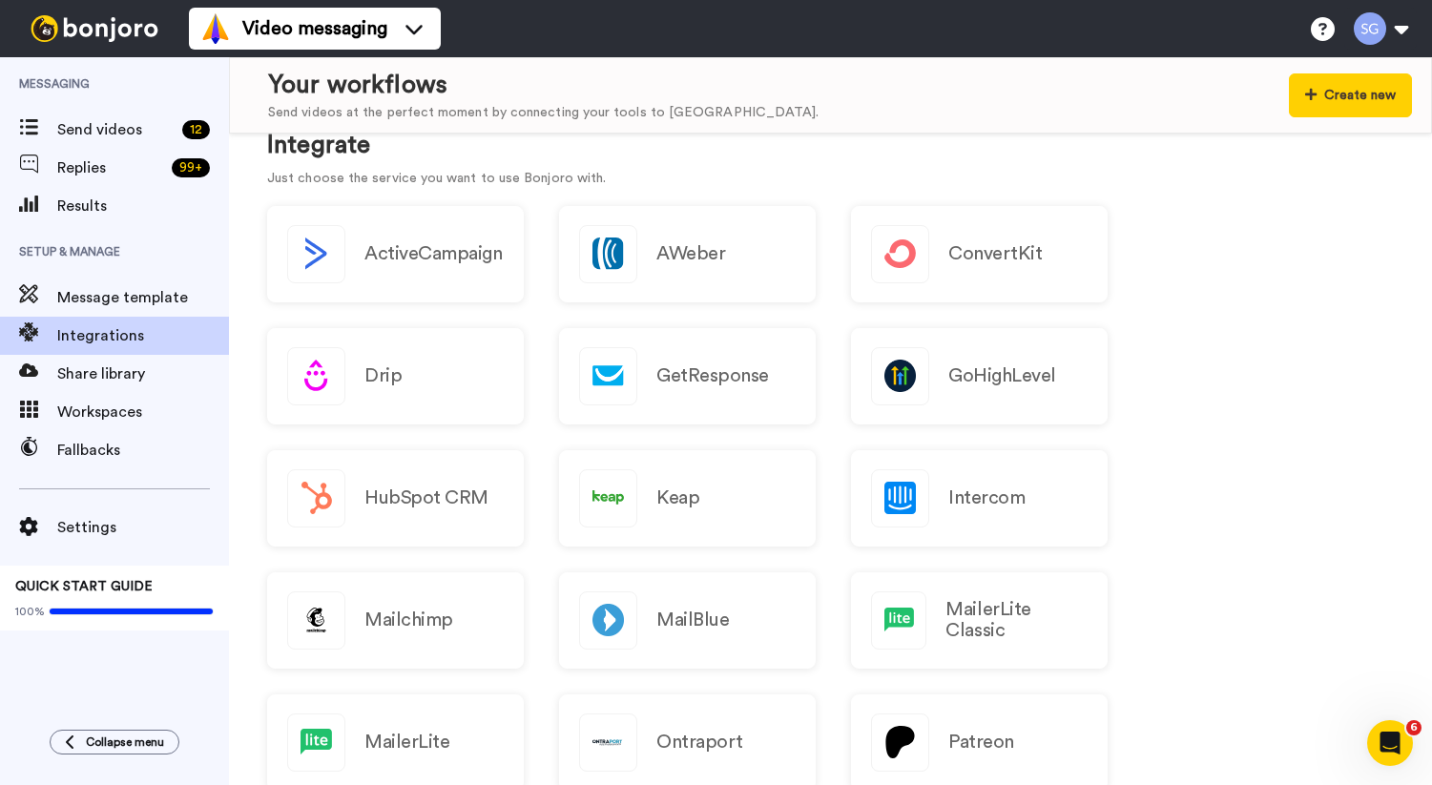
scroll to position [33, 0]
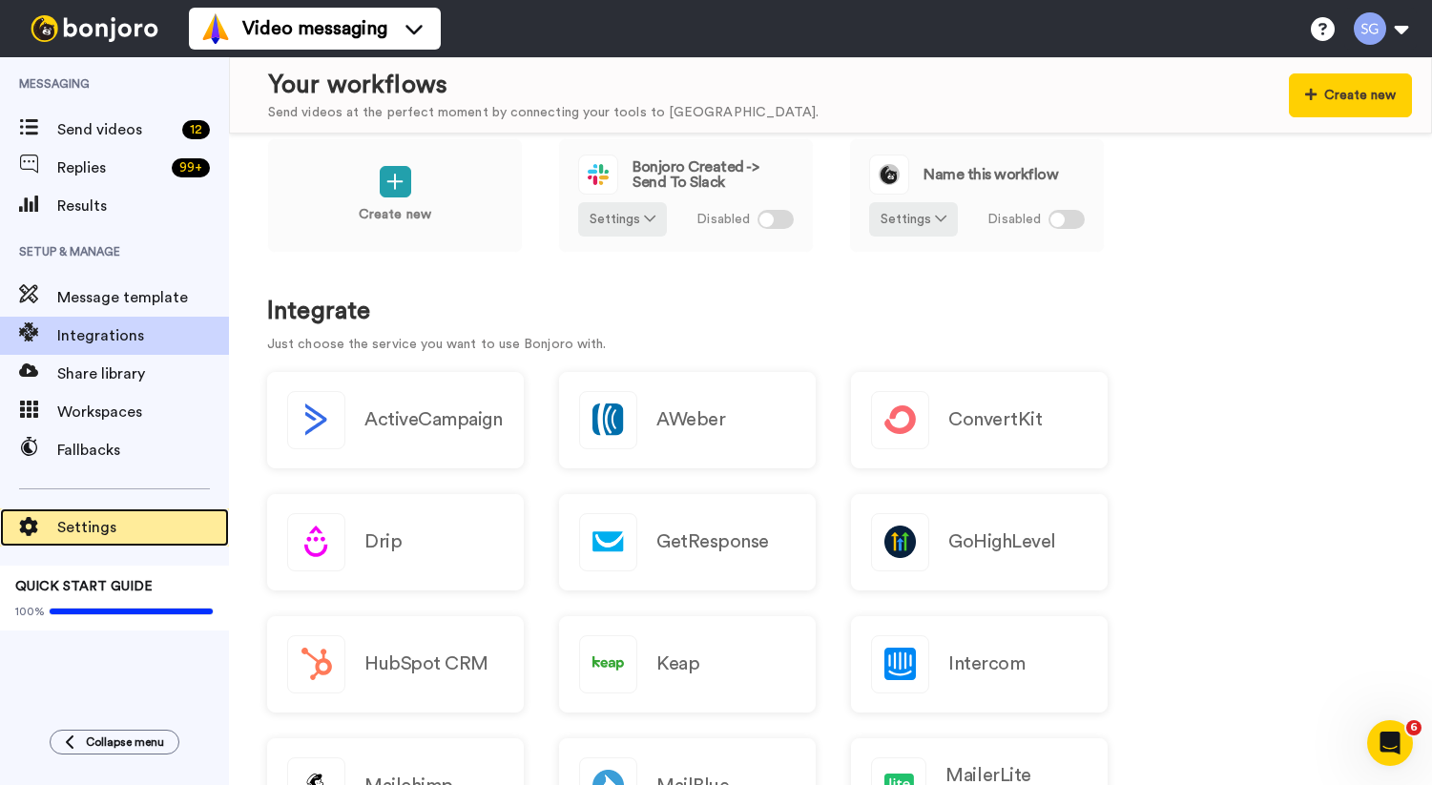
click at [91, 521] on span "Settings" at bounding box center [143, 527] width 172 height 23
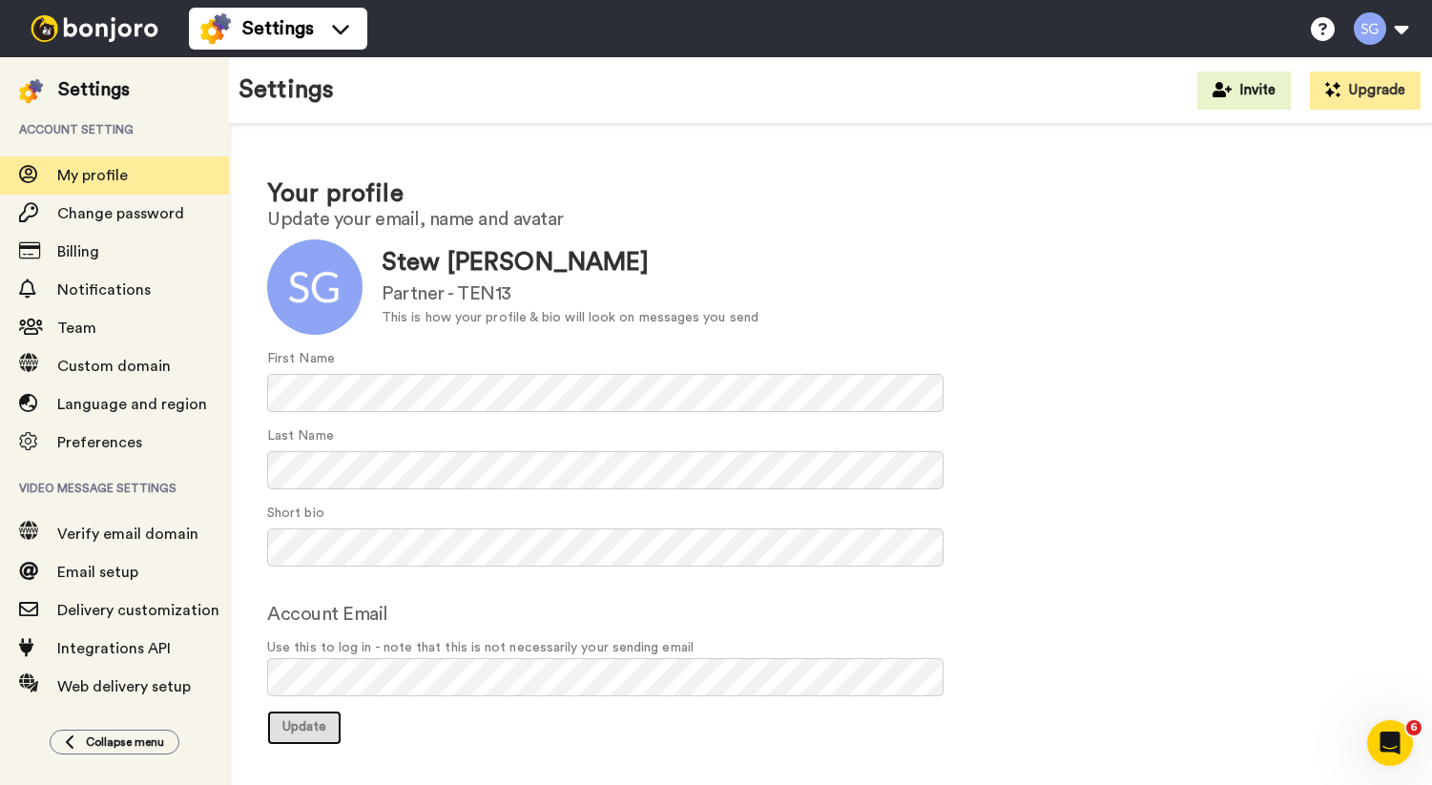
click at [301, 725] on span "Update" at bounding box center [304, 726] width 44 height 13
click at [106, 179] on span "My profile" at bounding box center [92, 175] width 71 height 15
click at [112, 100] on div "Settings" at bounding box center [94, 89] width 72 height 27
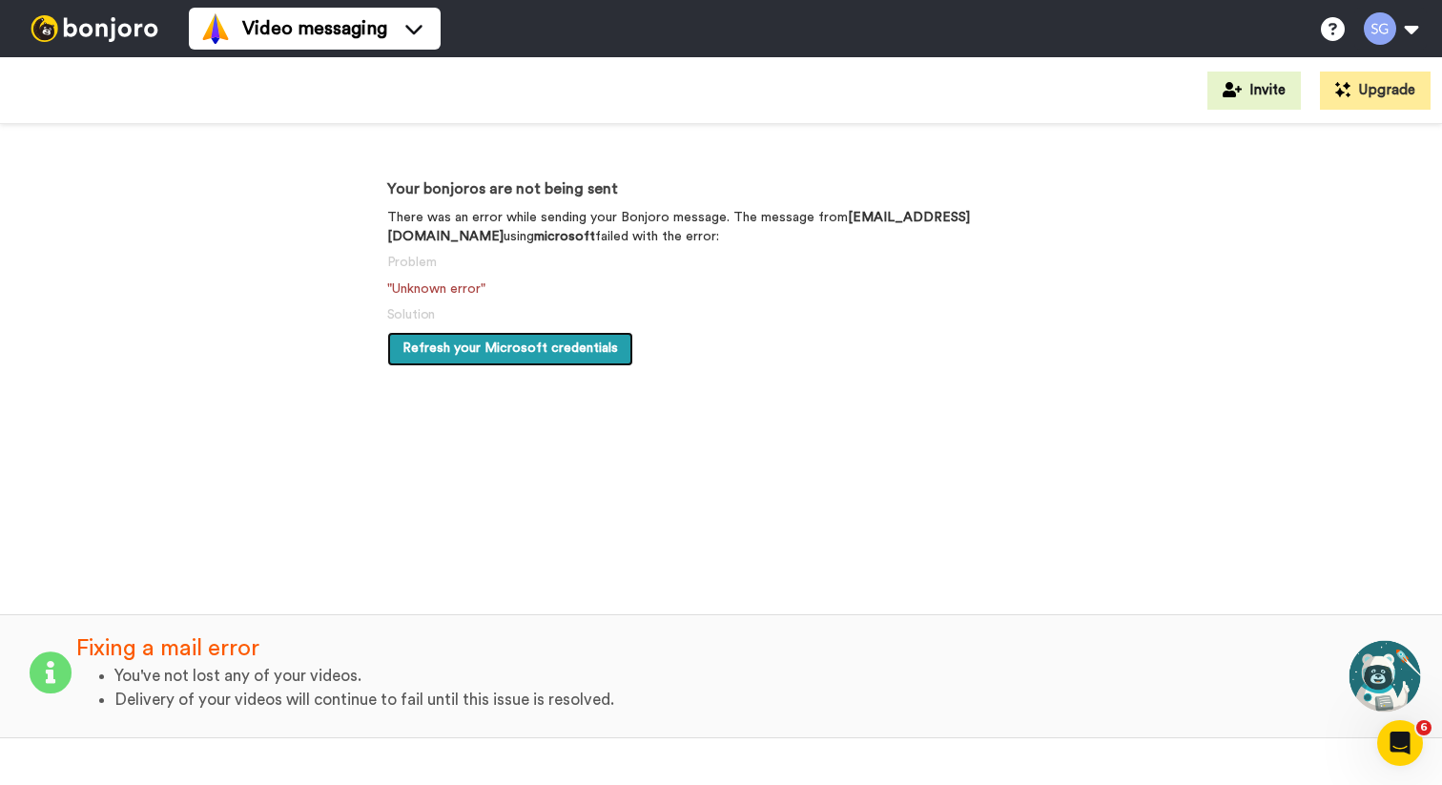
click at [506, 342] on span "Refresh your Microsoft credentials" at bounding box center [511, 348] width 216 height 13
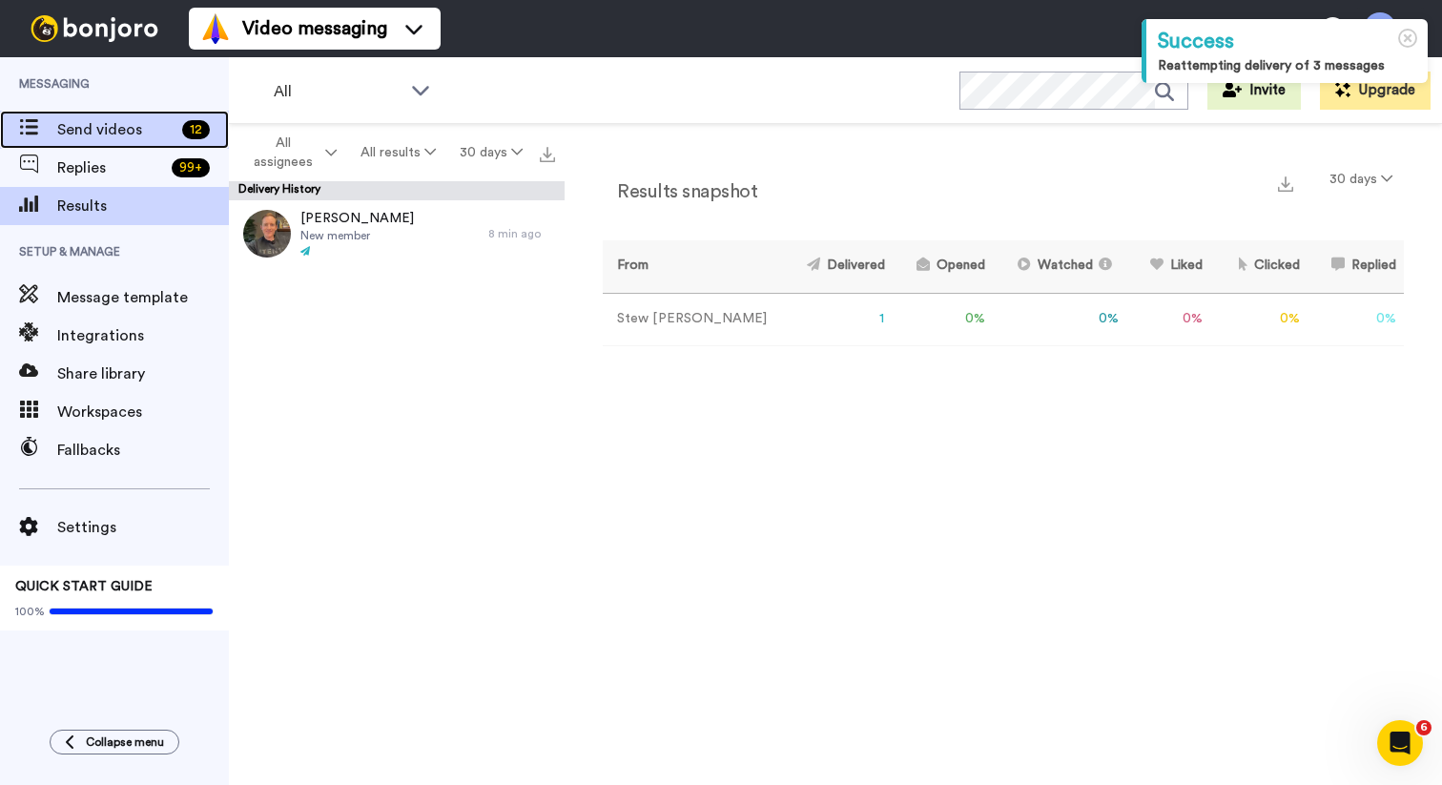
click at [129, 126] on span "Send videos" at bounding box center [115, 129] width 117 height 23
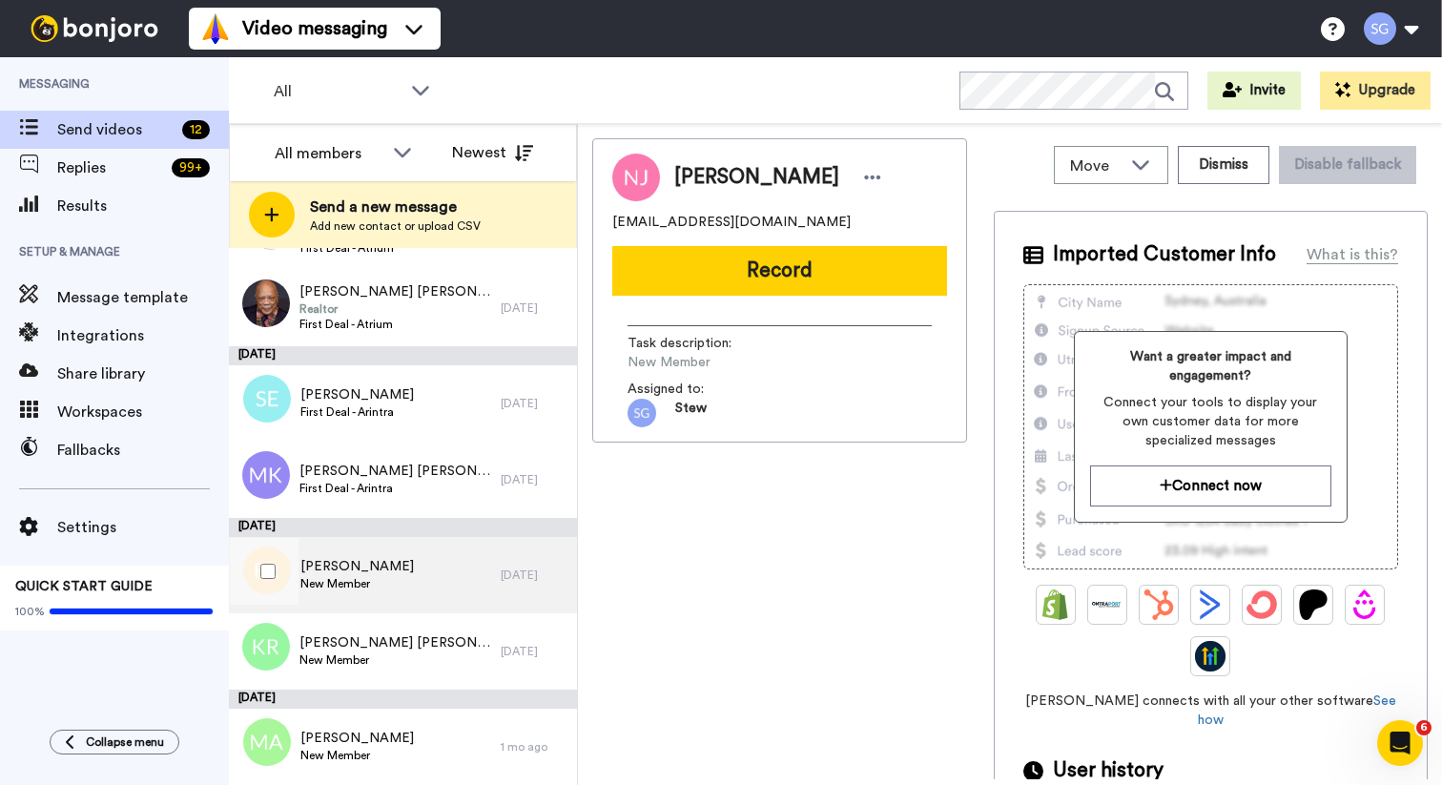
click at [378, 563] on span "Fernanda Rockert Gomes" at bounding box center [358, 566] width 114 height 19
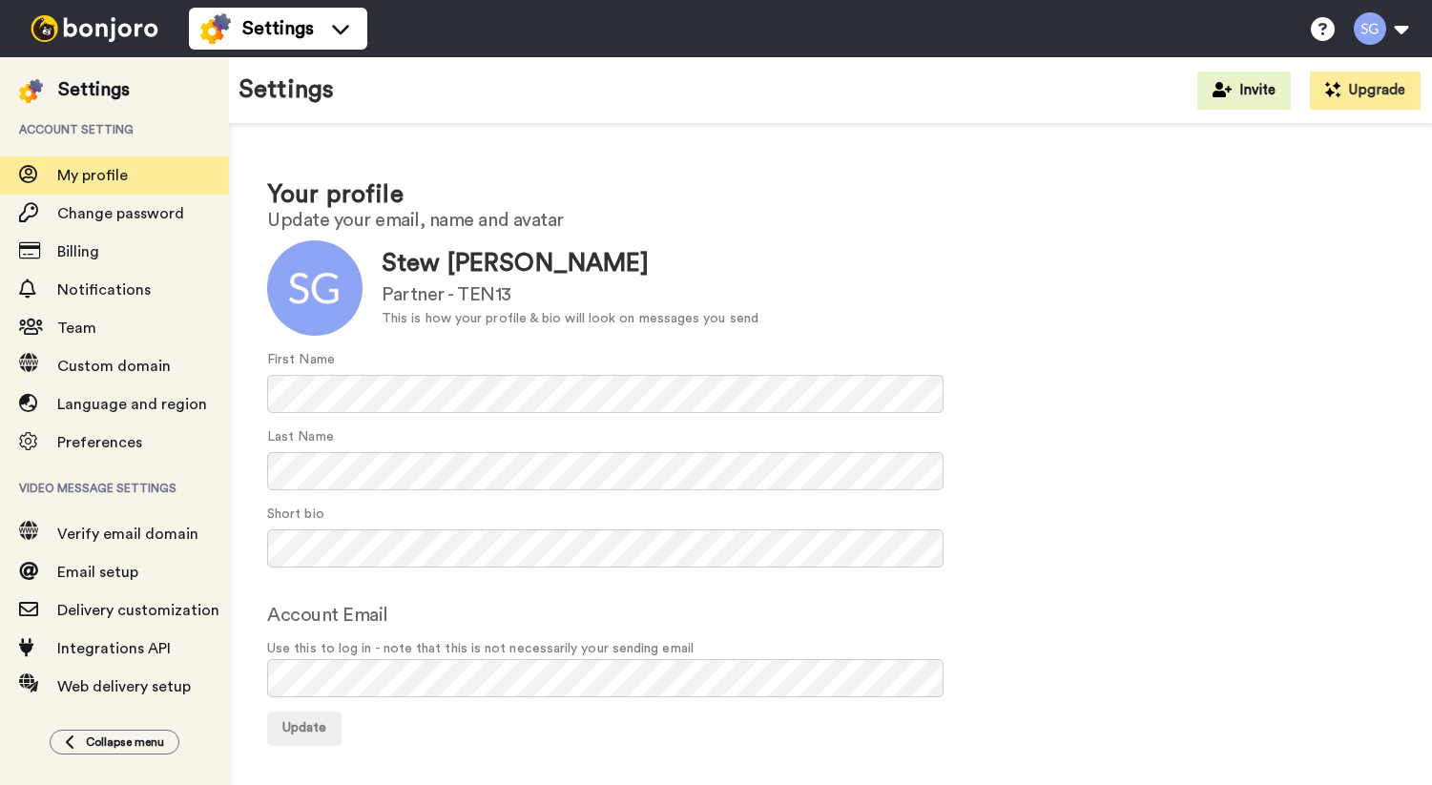
click at [115, 26] on img at bounding box center [94, 28] width 143 height 27
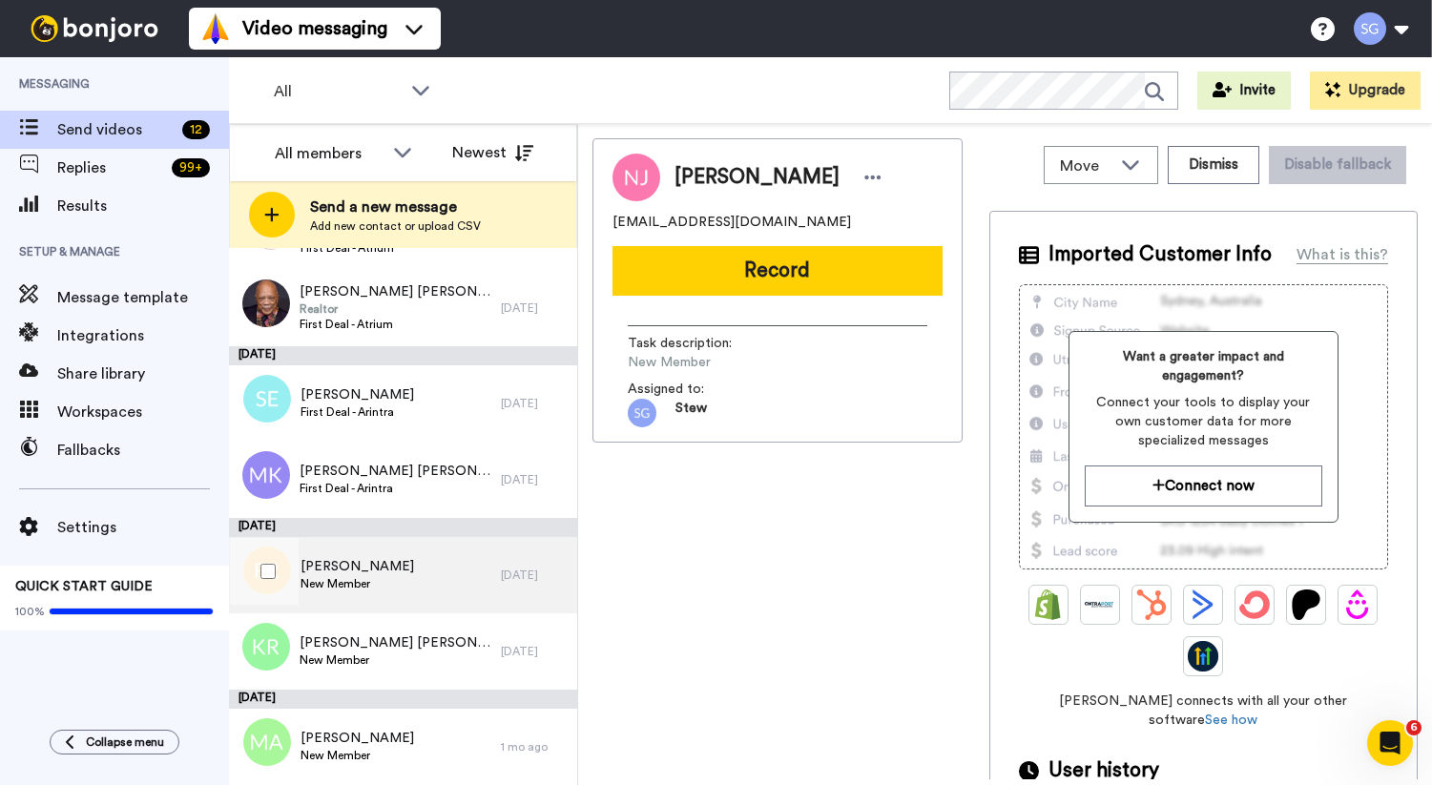
click at [394, 572] on span "[PERSON_NAME]" at bounding box center [358, 566] width 114 height 19
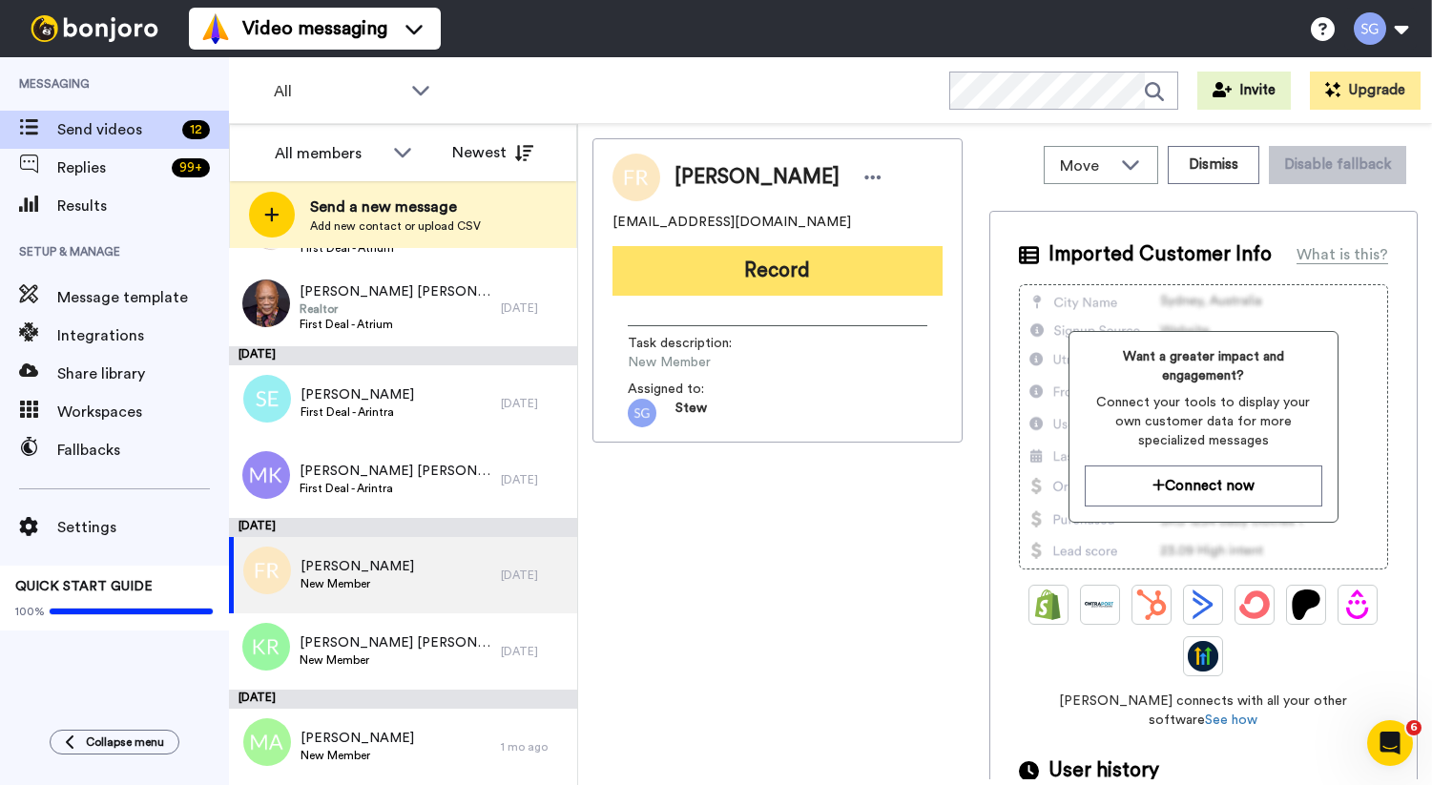
click at [759, 280] on button "Record" at bounding box center [777, 271] width 330 height 50
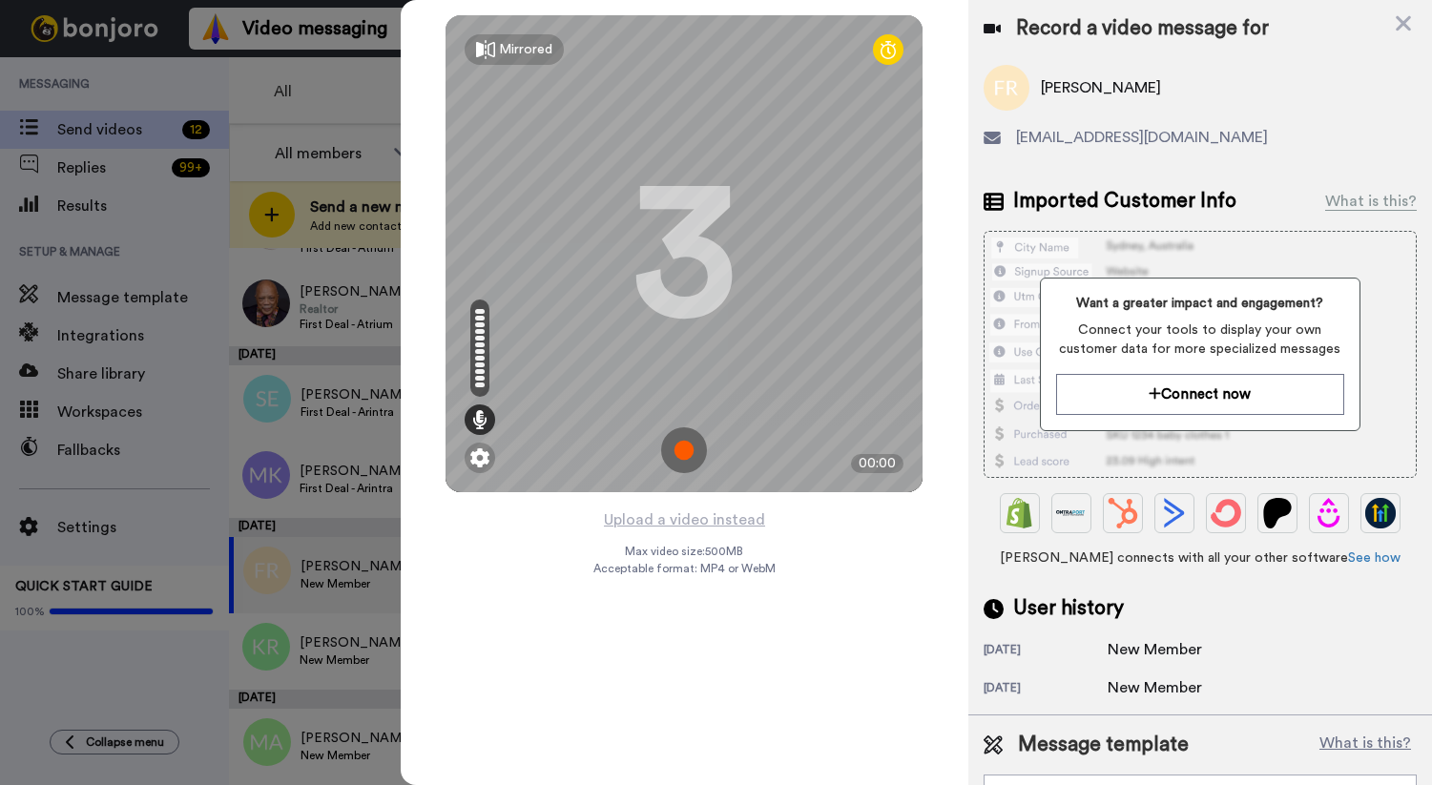
click at [685, 456] on img at bounding box center [684, 450] width 46 height 46
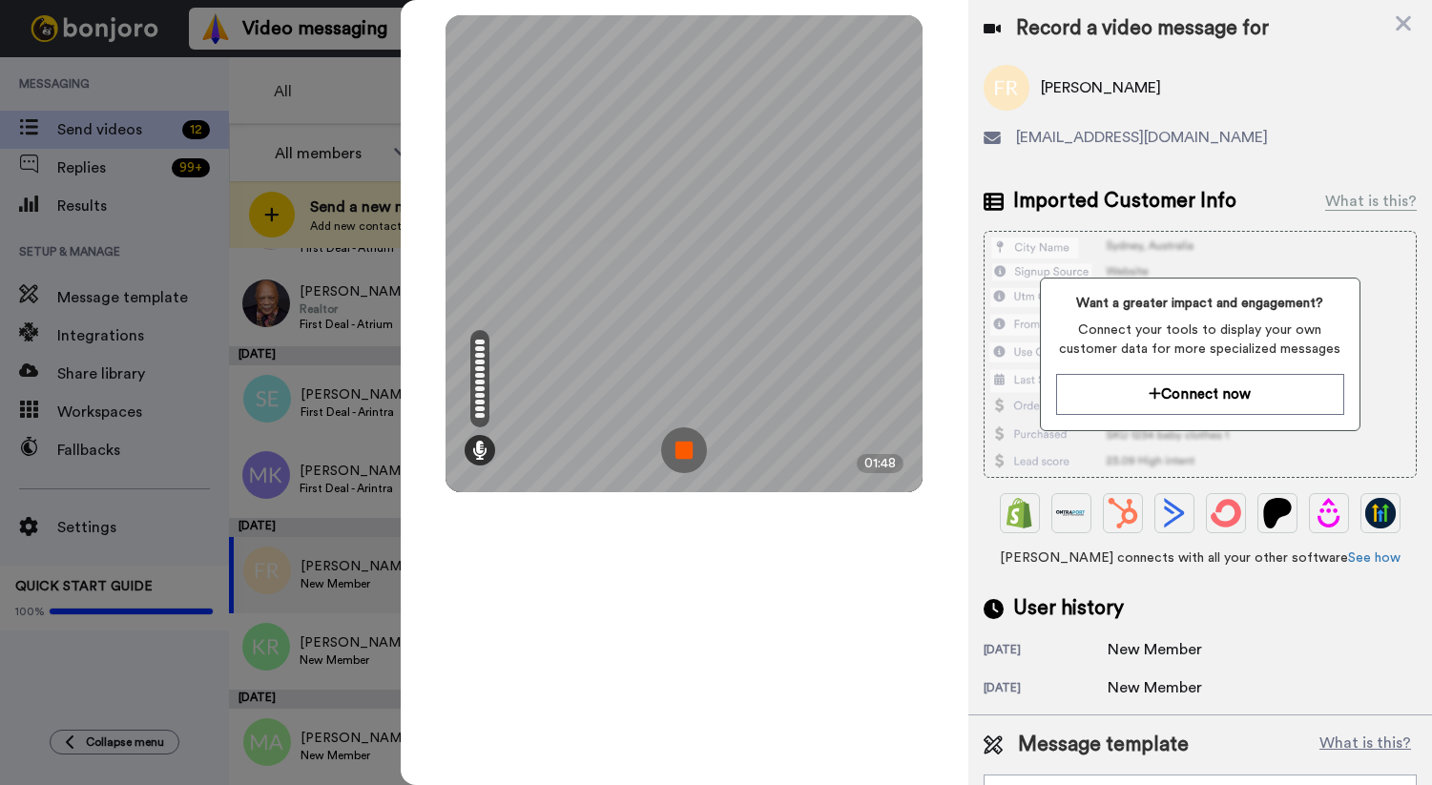
click at [688, 452] on img at bounding box center [684, 450] width 46 height 46
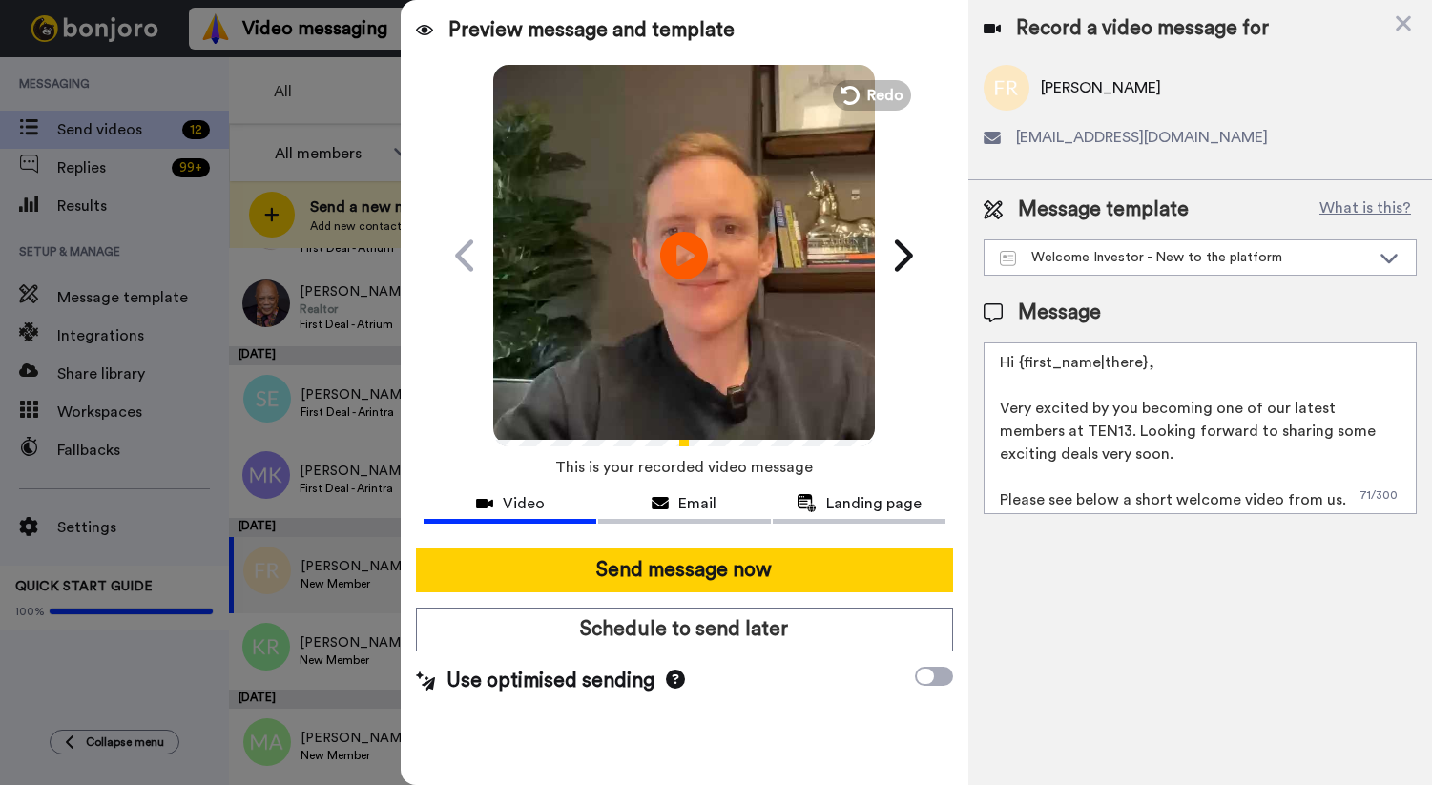
drag, startPoint x: 1166, startPoint y: 363, endPoint x: 1016, endPoint y: 361, distance: 149.8
click at [1016, 361] on textarea "Hi {first_name|there}, Very excited by you becoming one of our latest members a…" at bounding box center [1200, 428] width 433 height 172
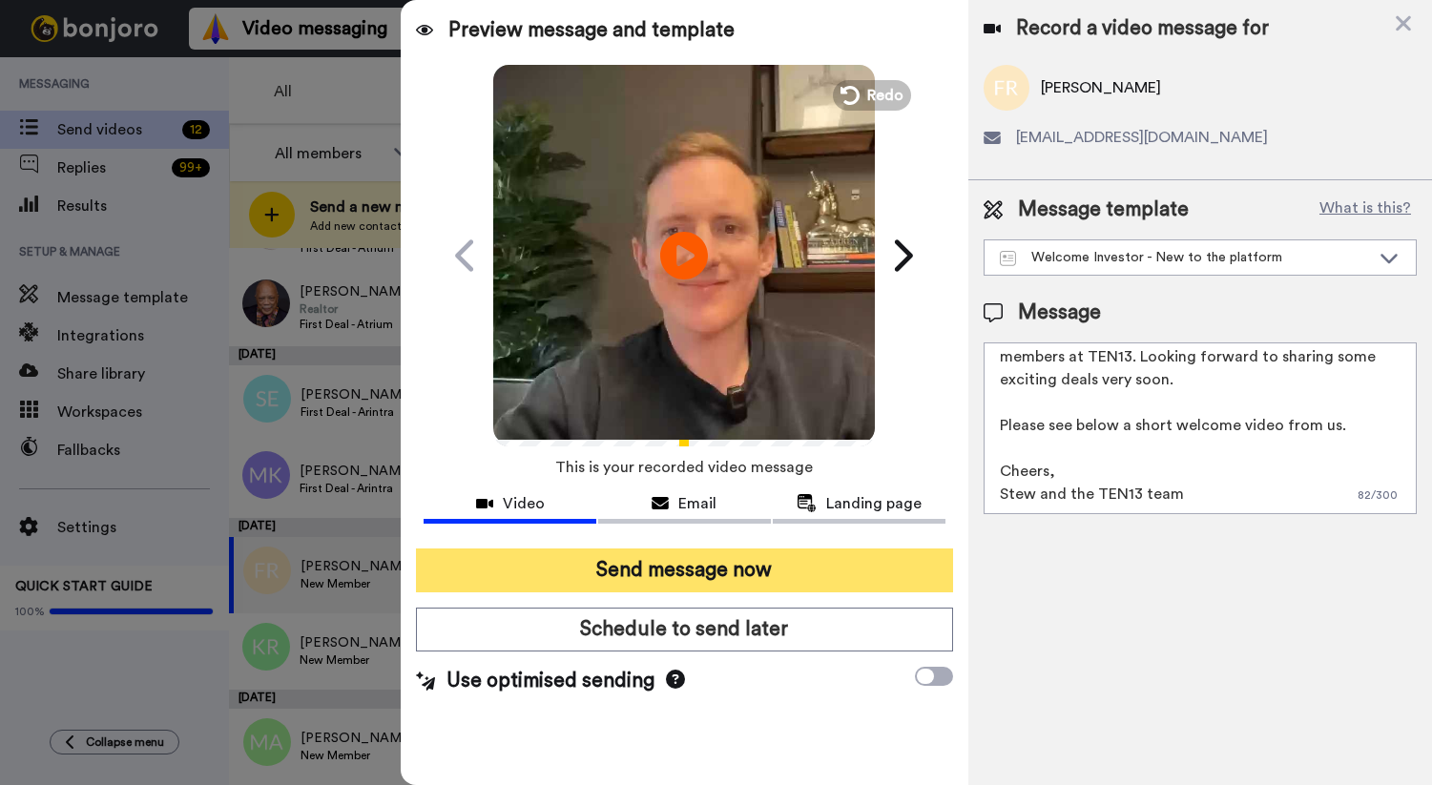
type textarea "Hi Fernanda, Very excited by you becoming one of our latest members at TEN13. L…"
click at [855, 566] on button "Send message now" at bounding box center [684, 571] width 536 height 44
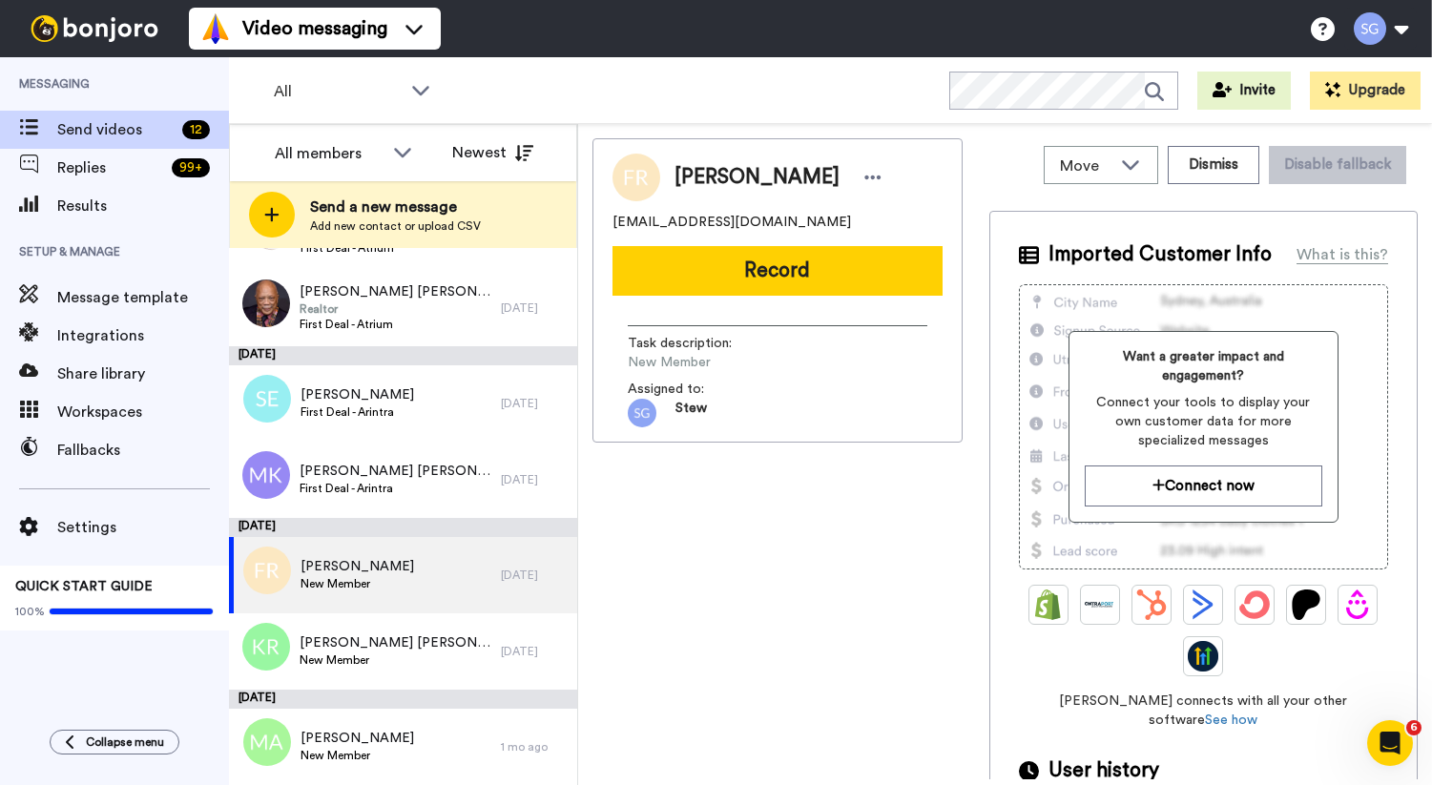
scroll to position [0, 0]
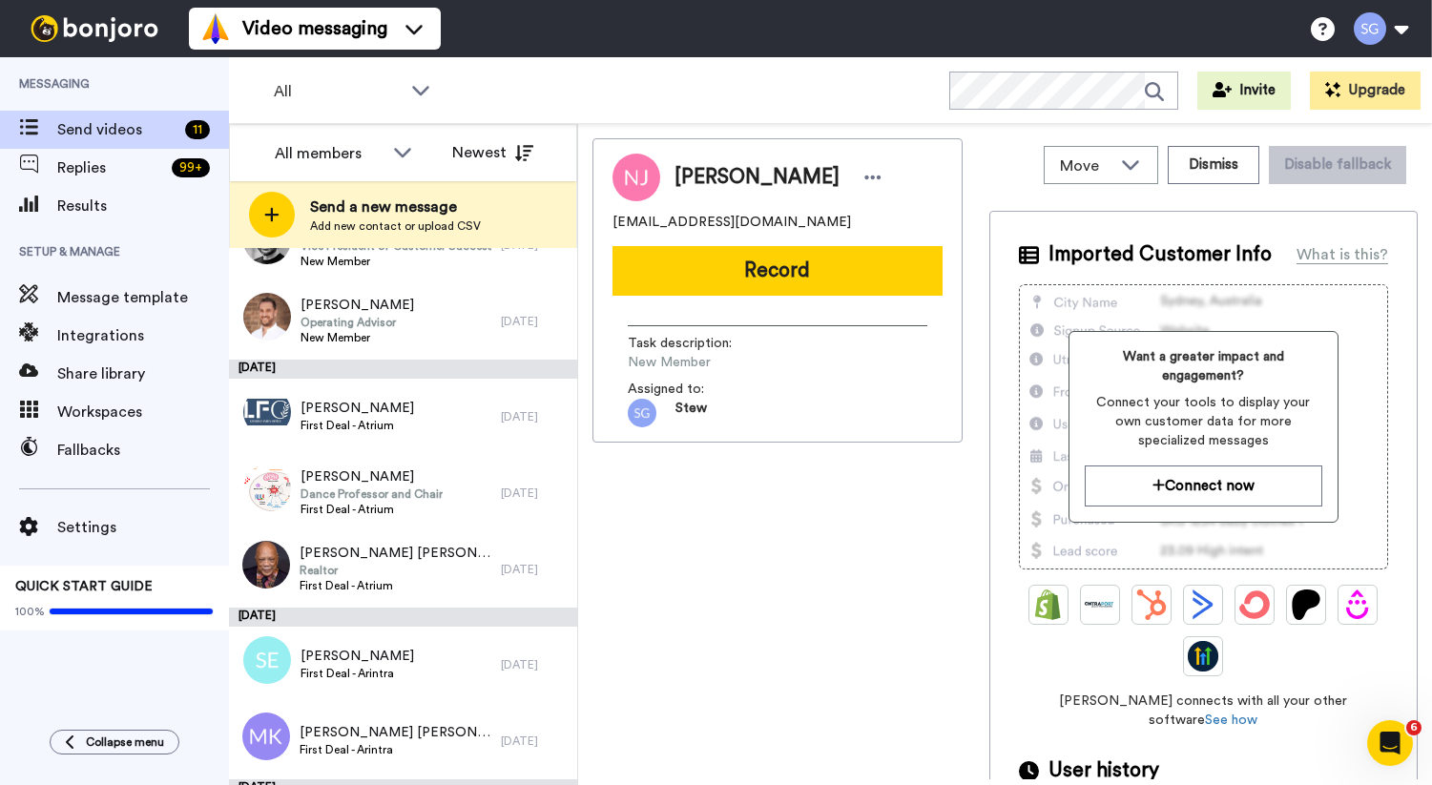
scroll to position [436, 0]
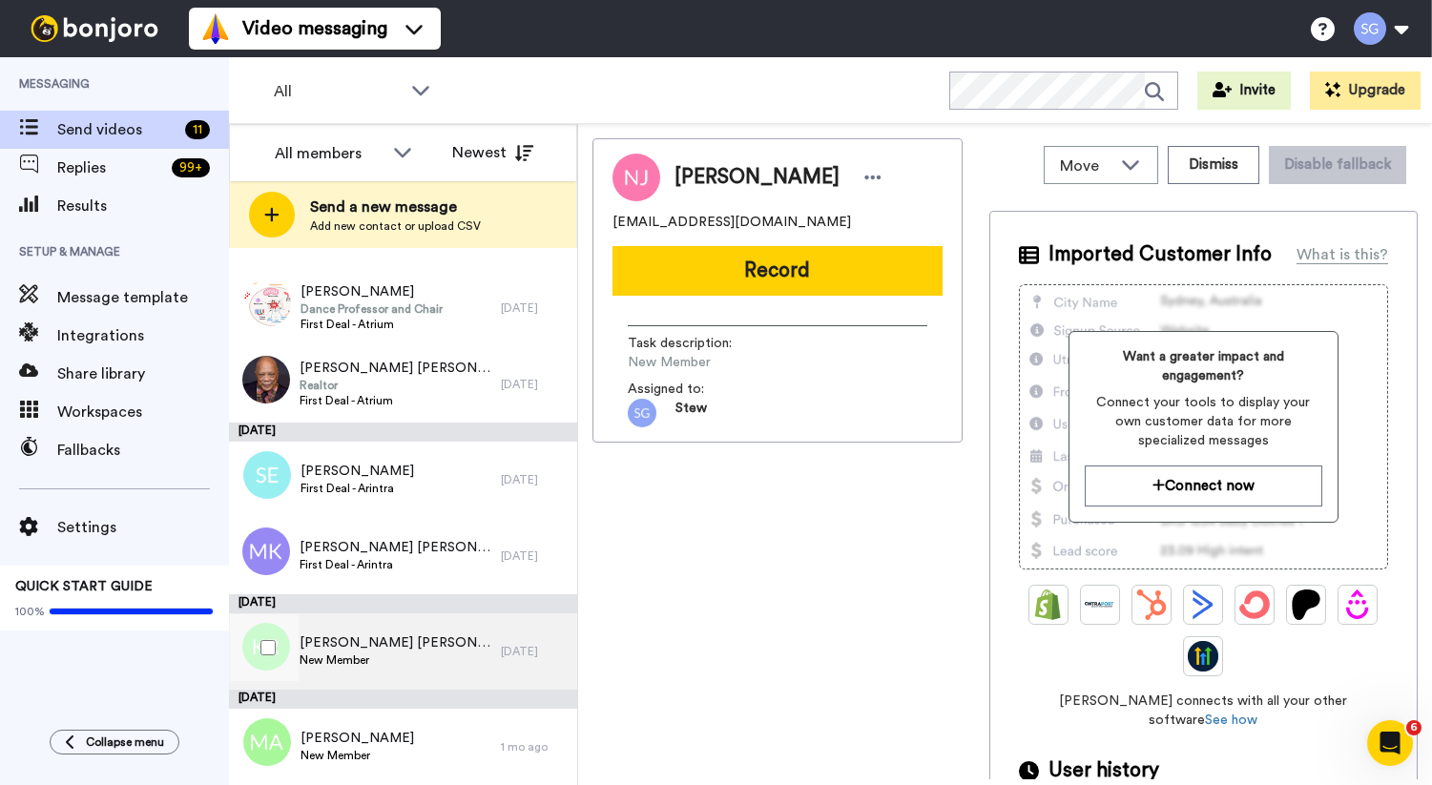
click at [393, 647] on span "[PERSON_NAME] [PERSON_NAME]" at bounding box center [396, 642] width 192 height 19
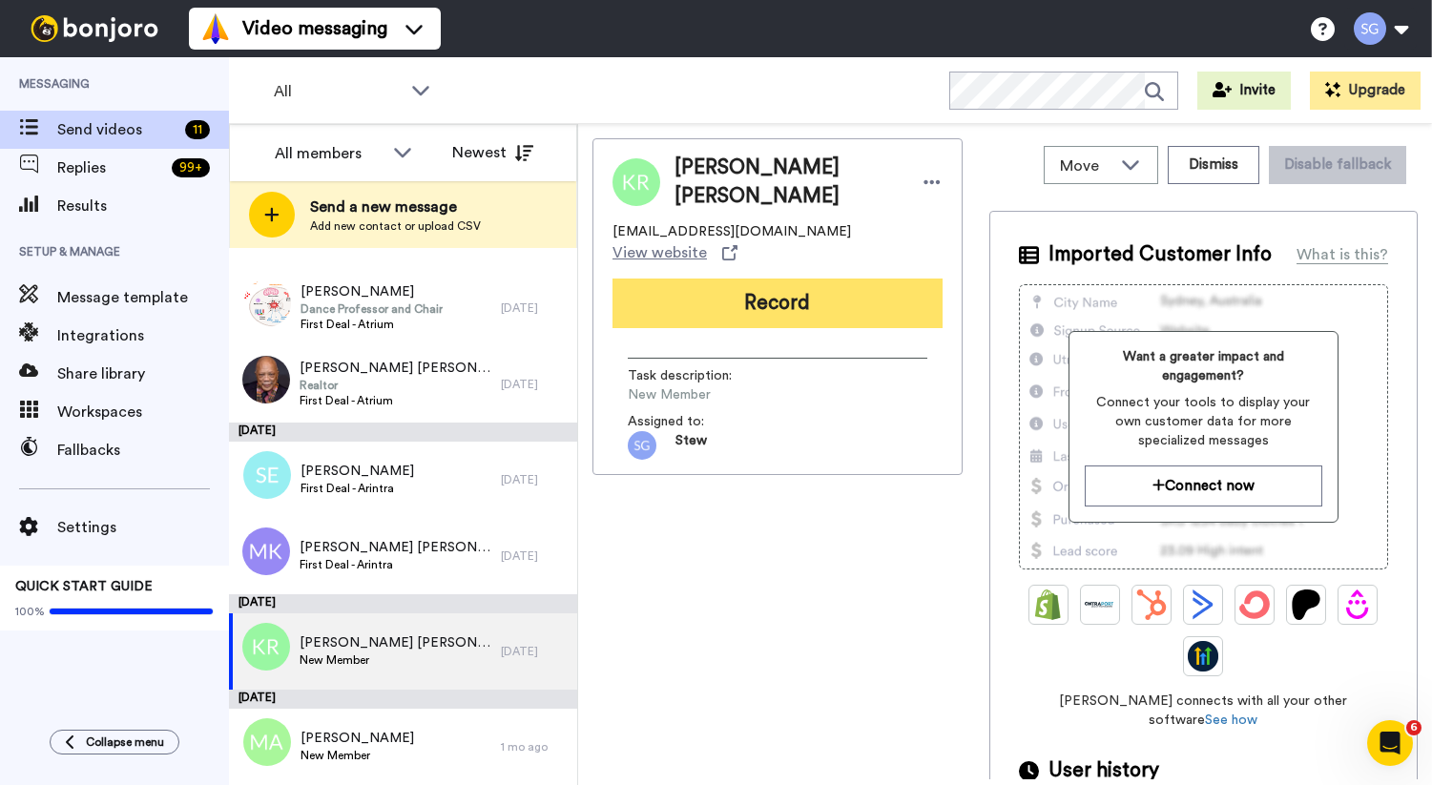
click at [714, 287] on button "Record" at bounding box center [777, 304] width 330 height 50
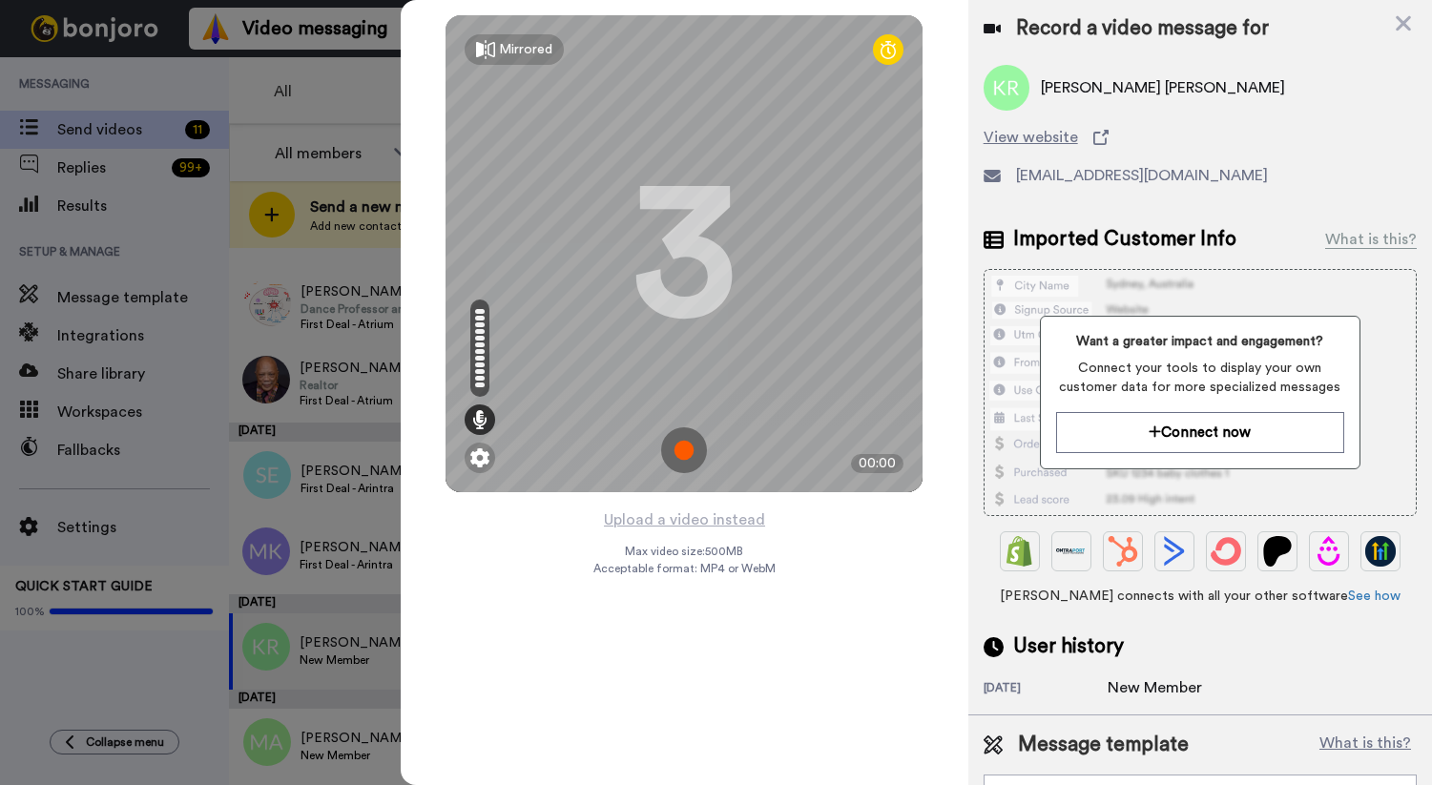
click at [678, 452] on img at bounding box center [684, 450] width 46 height 46
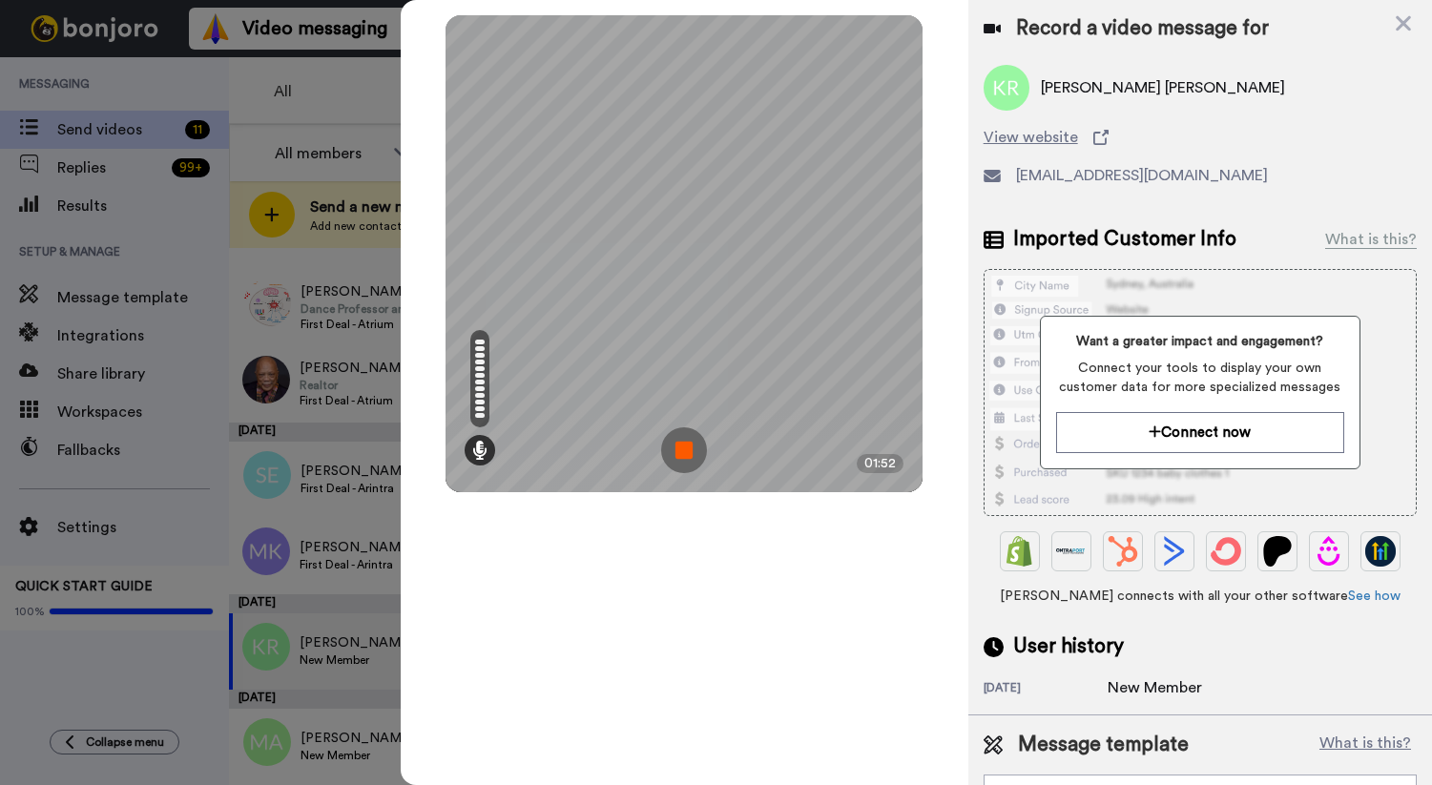
click at [691, 458] on img at bounding box center [684, 450] width 46 height 46
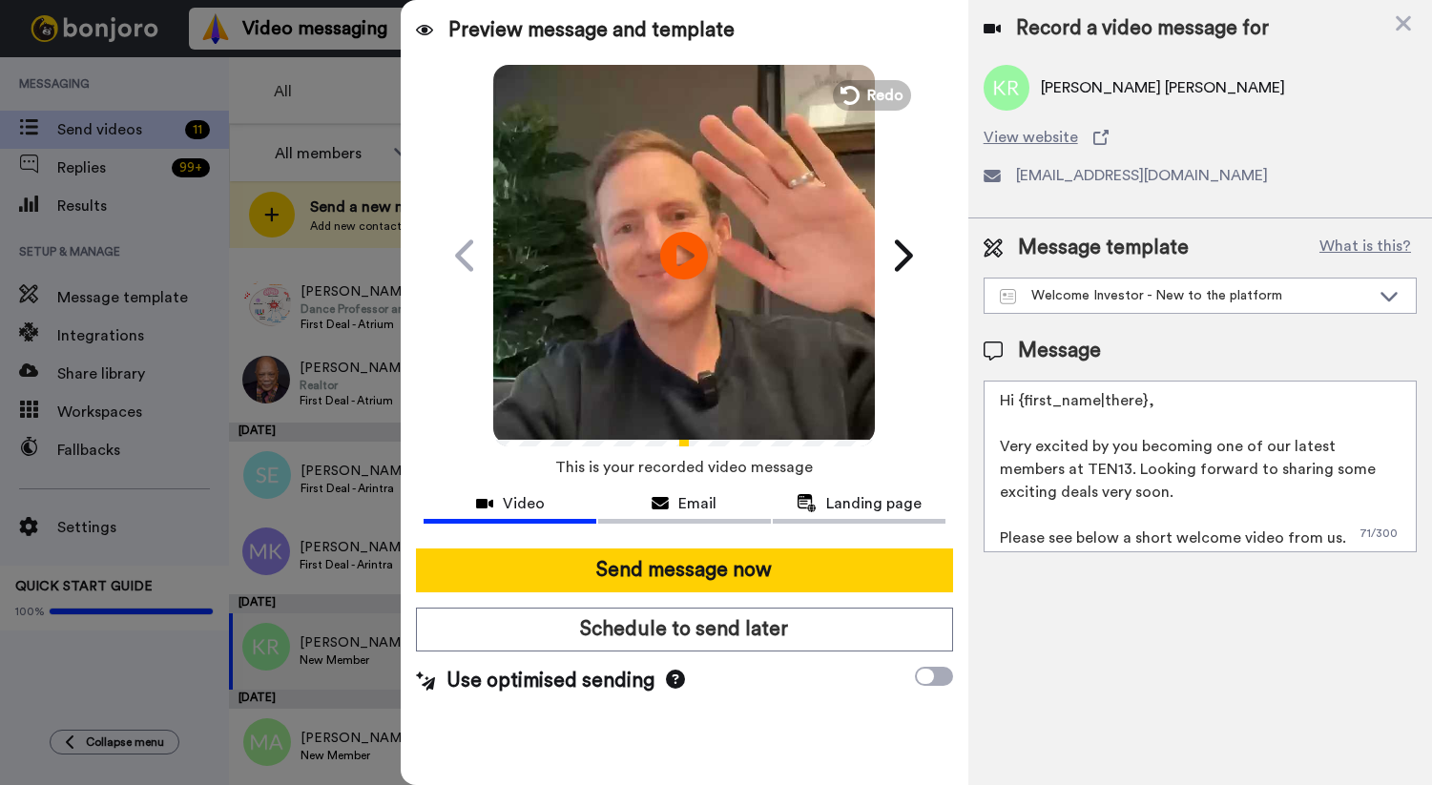
drag, startPoint x: 1156, startPoint y: 407, endPoint x: 1021, endPoint y: 403, distance: 135.5
click at [1021, 404] on textarea "Hi {first_name|there}, Very excited by you becoming one of our latest members a…" at bounding box center [1200, 467] width 433 height 172
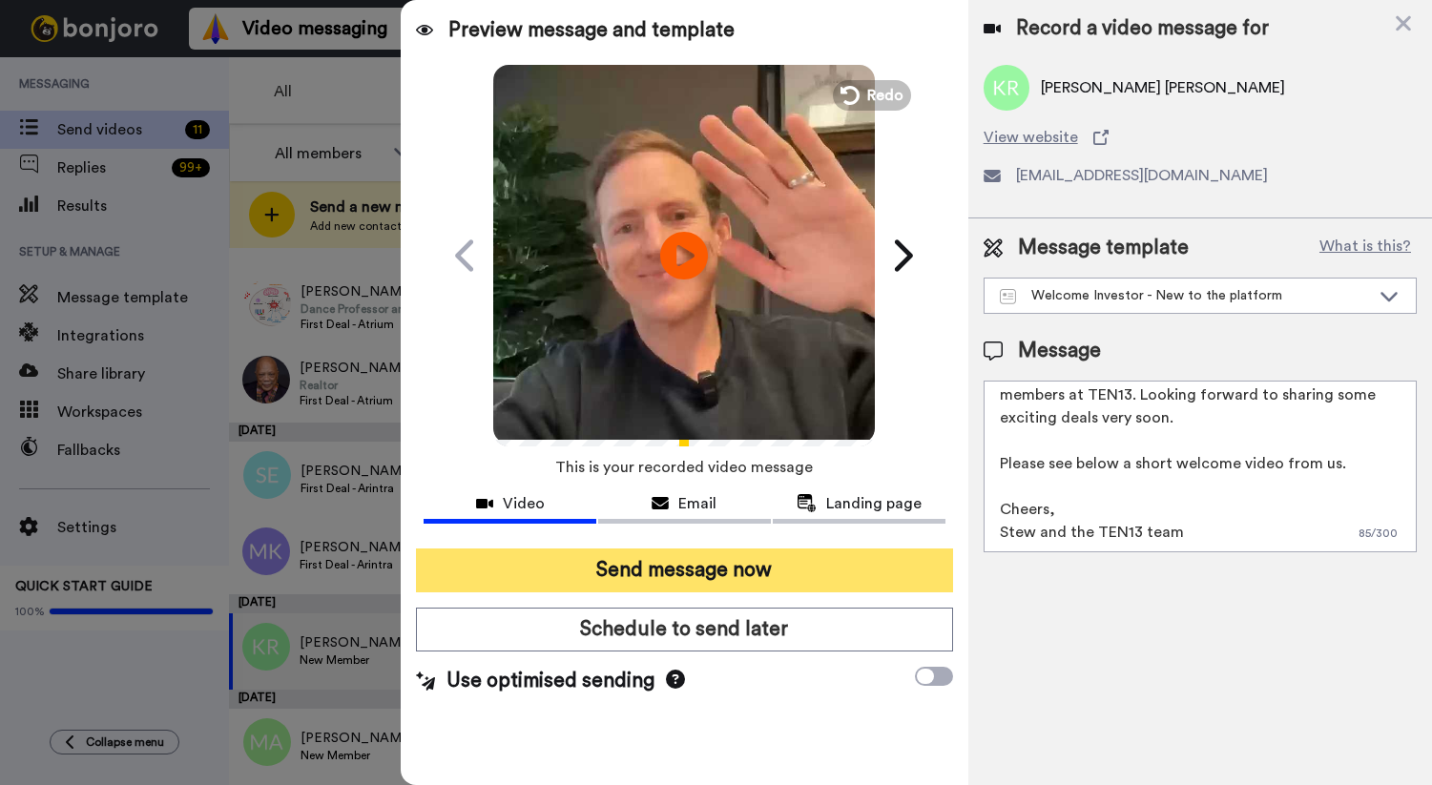
type textarea "Hi Kasey, Very excited by you becoming one of our latest members at TEN13. Look…"
click at [818, 566] on button "Send message now" at bounding box center [684, 571] width 536 height 44
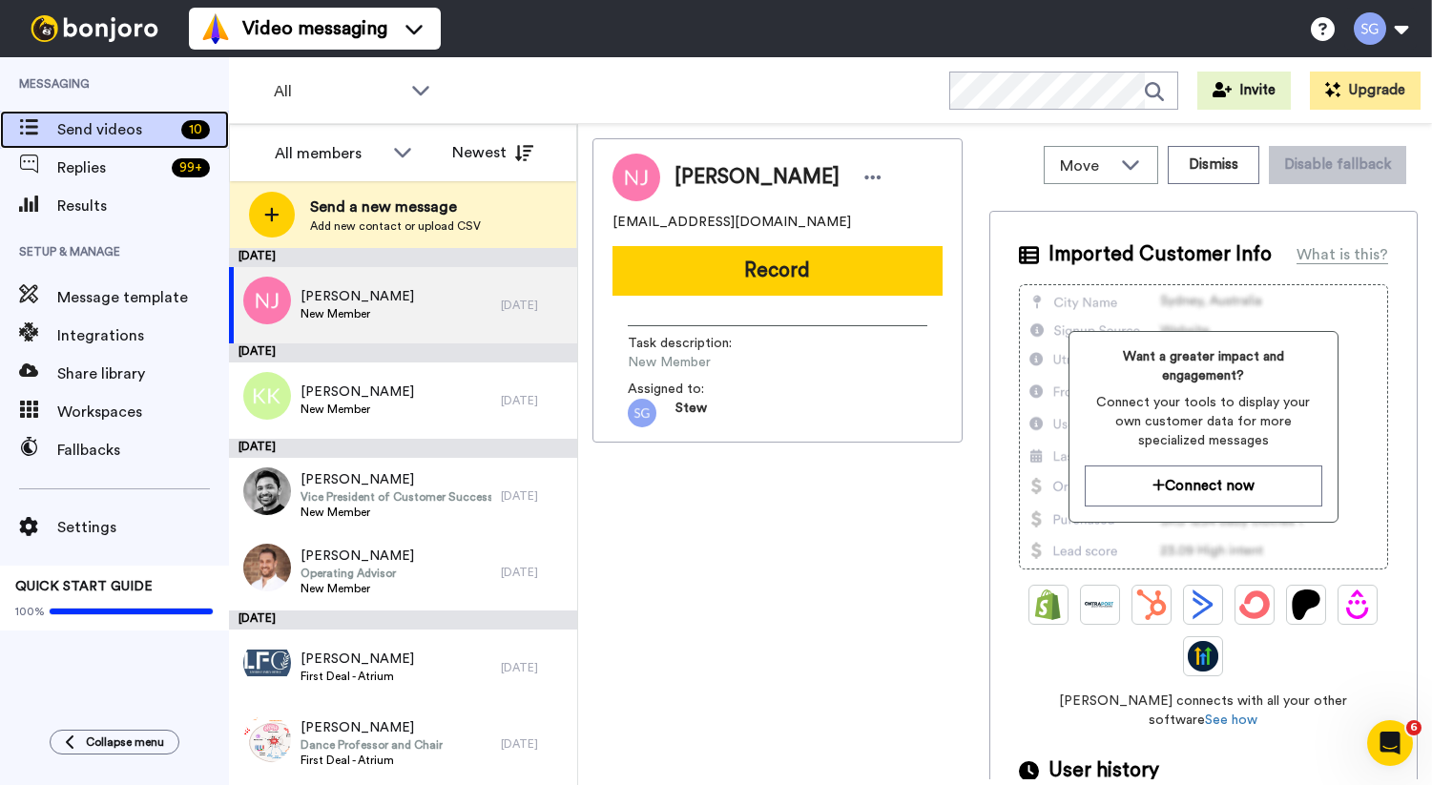
click at [82, 131] on span "Send videos" at bounding box center [115, 129] width 116 height 23
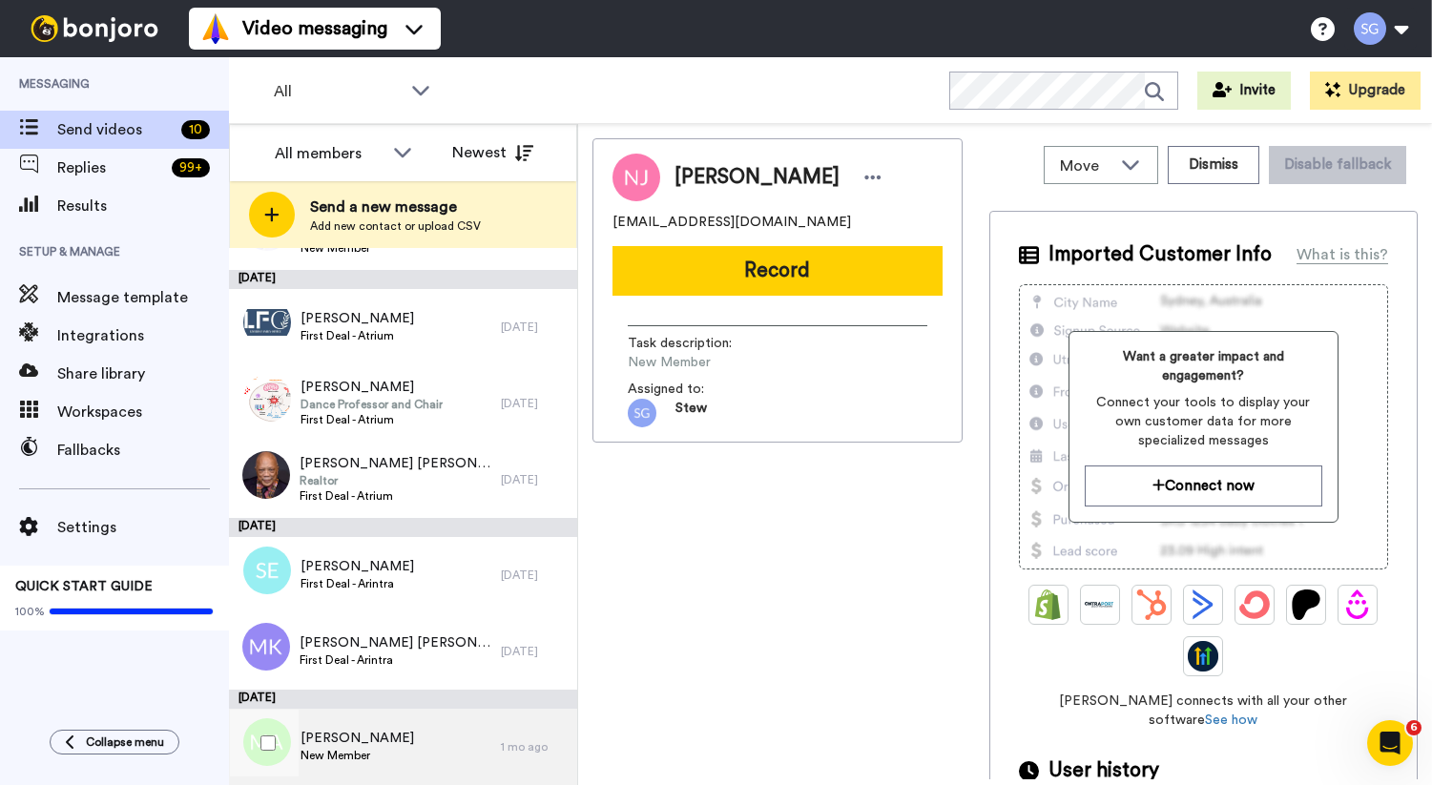
click at [388, 742] on span "[PERSON_NAME]" at bounding box center [358, 738] width 114 height 19
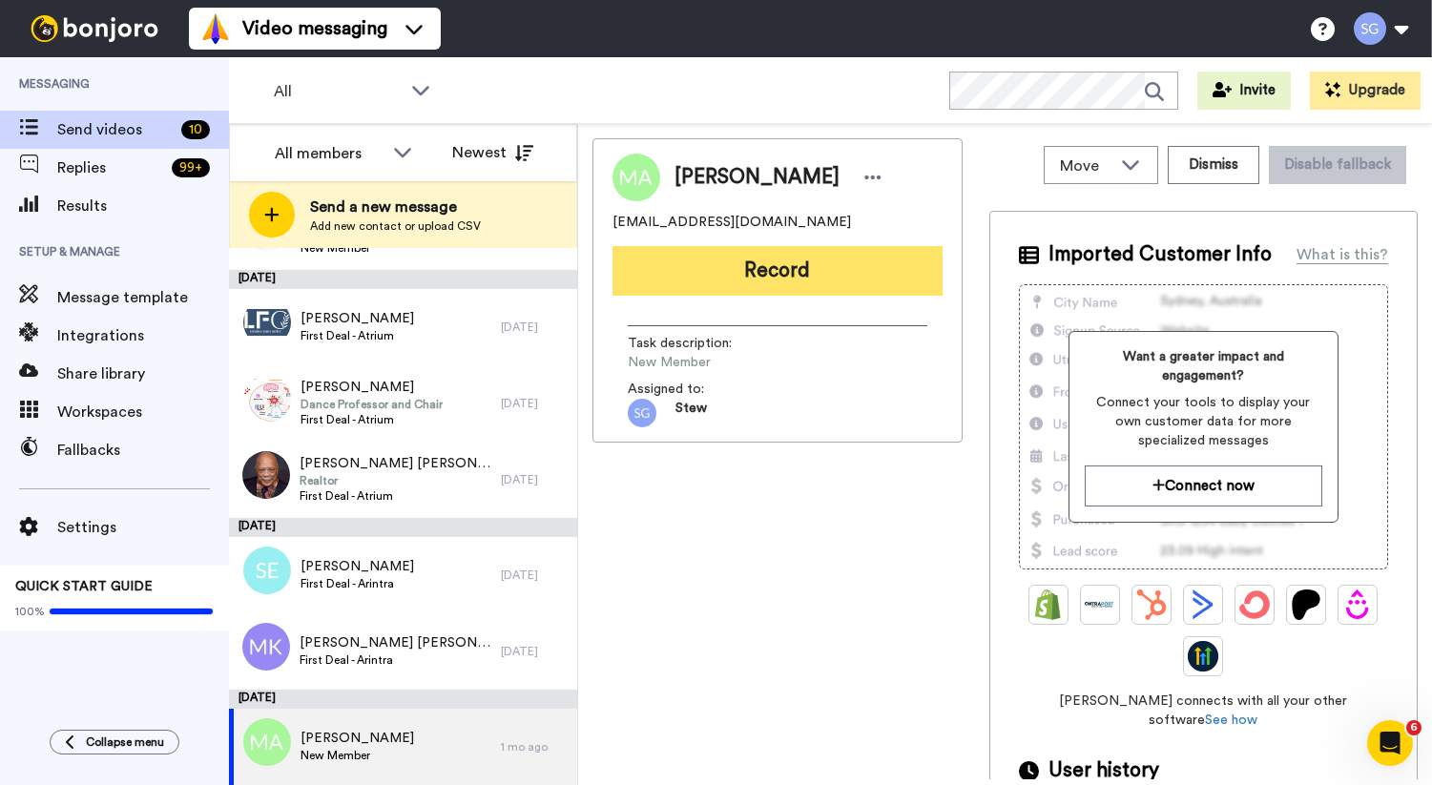
click at [800, 279] on button "Record" at bounding box center [777, 271] width 330 height 50
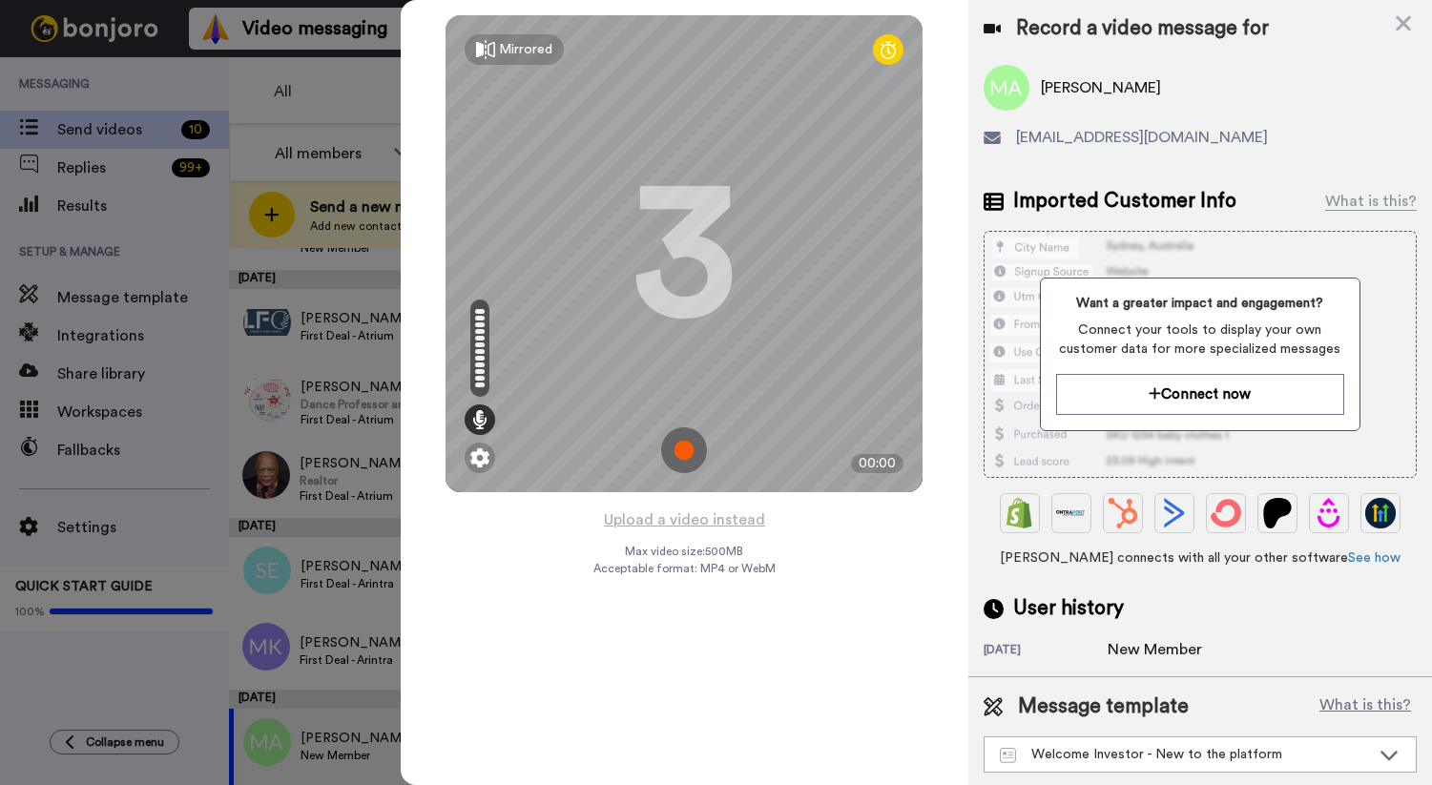
click at [681, 446] on img at bounding box center [684, 450] width 46 height 46
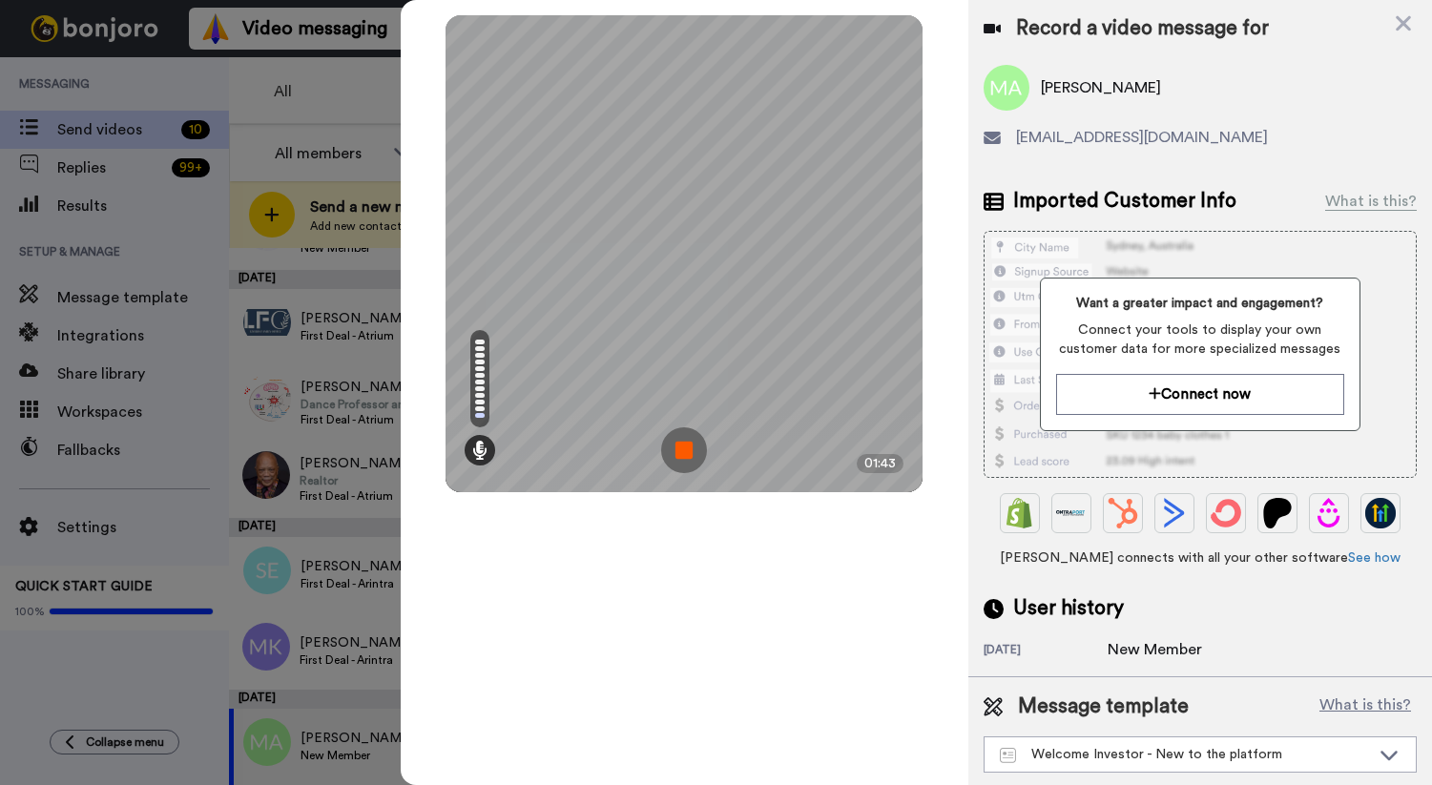
click at [694, 458] on img at bounding box center [684, 450] width 46 height 46
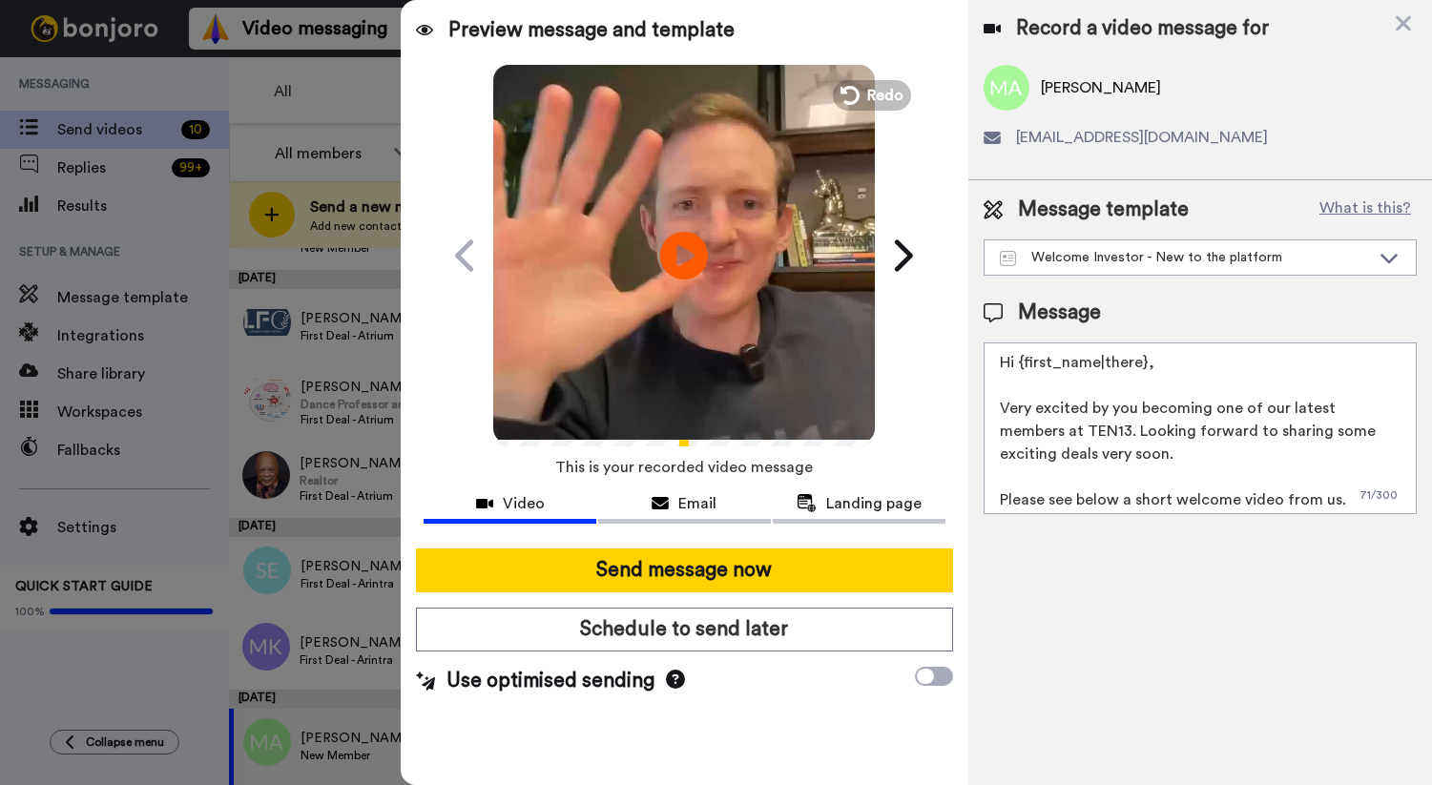
drag, startPoint x: 1151, startPoint y: 365, endPoint x: 1021, endPoint y: 362, distance: 130.8
click at [1021, 362] on textarea "Hi {first_name|there}, Very excited by you becoming one of our latest members a…" at bounding box center [1200, 428] width 433 height 172
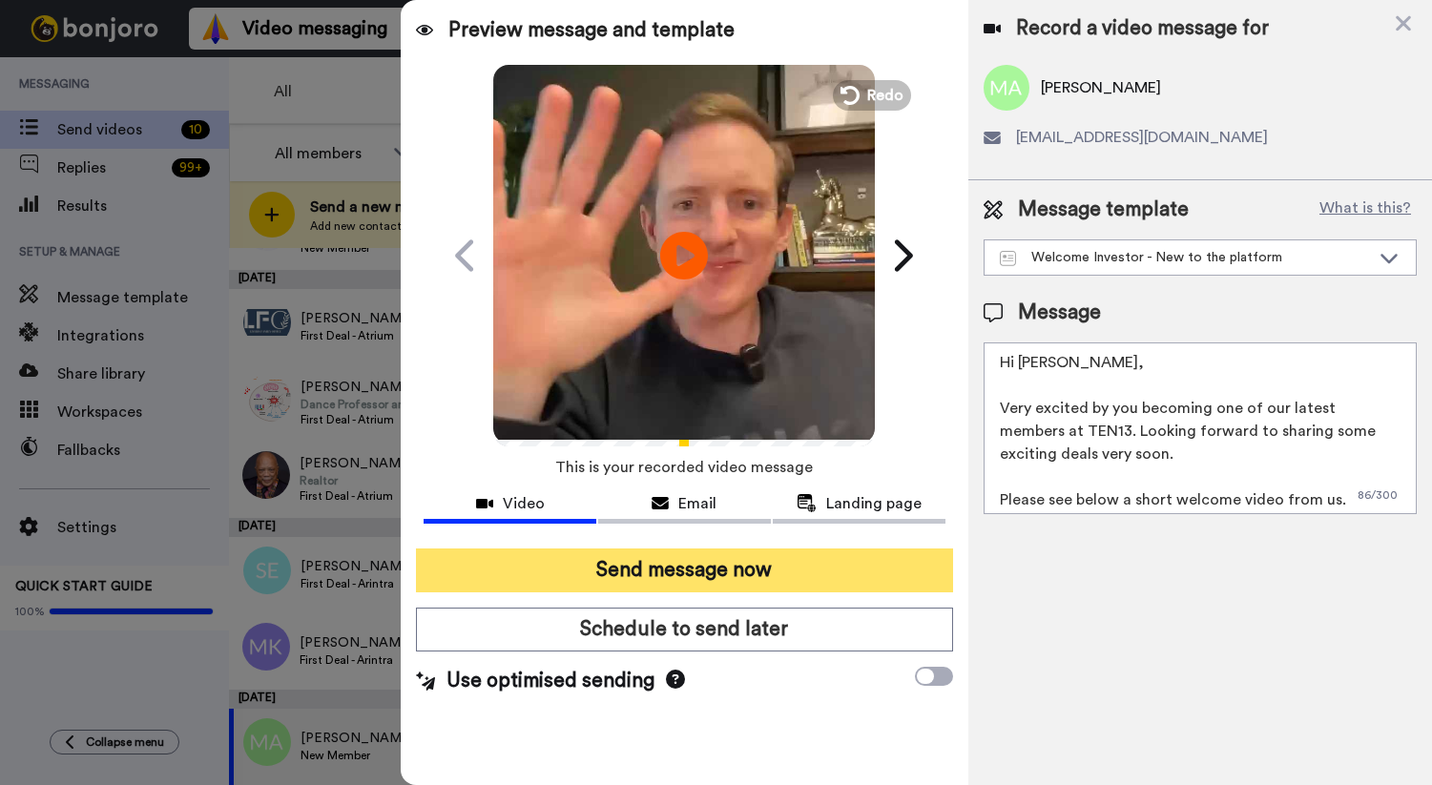
type textarea "Hi Mala, Very excited by you becoming one of our latest members at TEN13. Looki…"
click at [851, 581] on button "Send message now" at bounding box center [684, 571] width 536 height 44
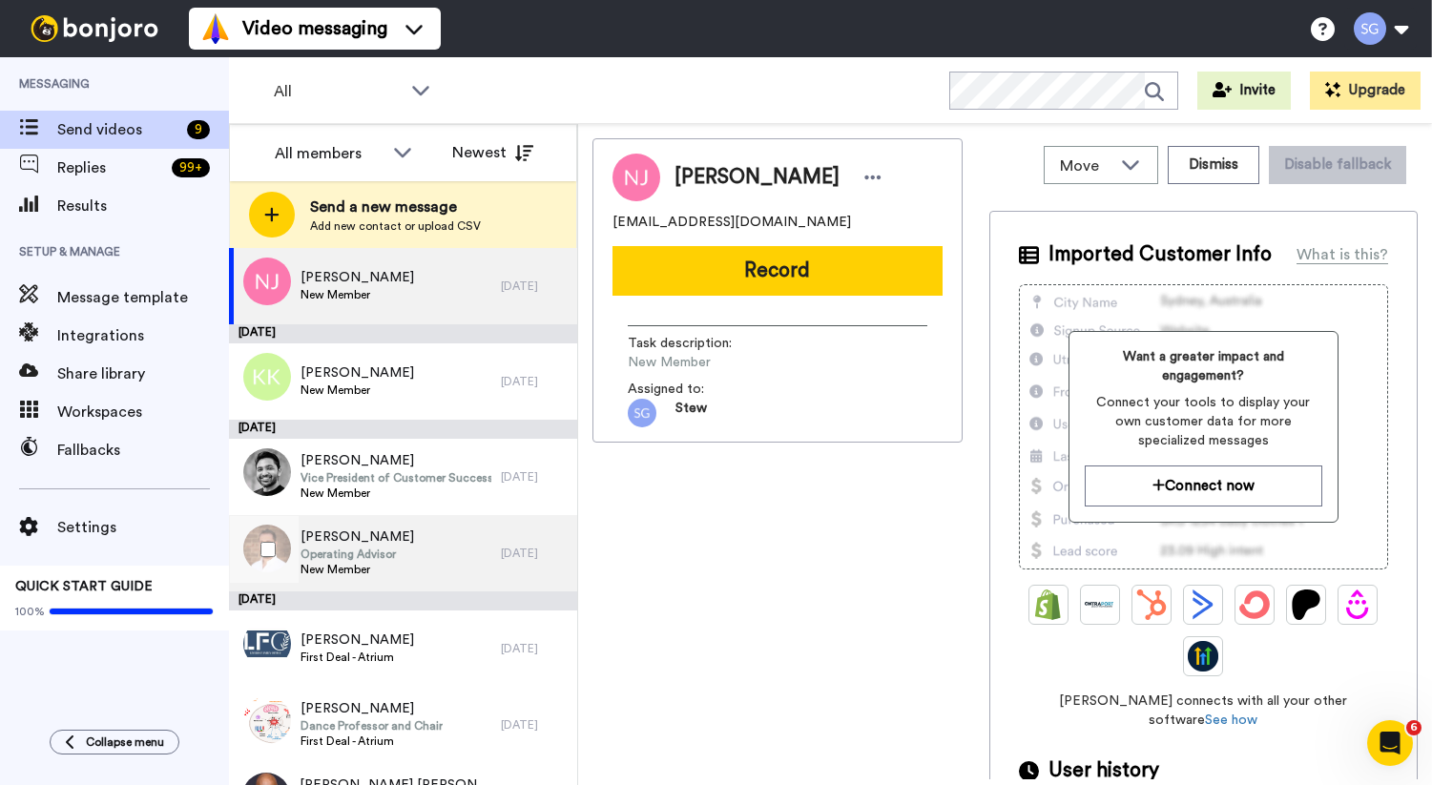
scroll to position [30, 0]
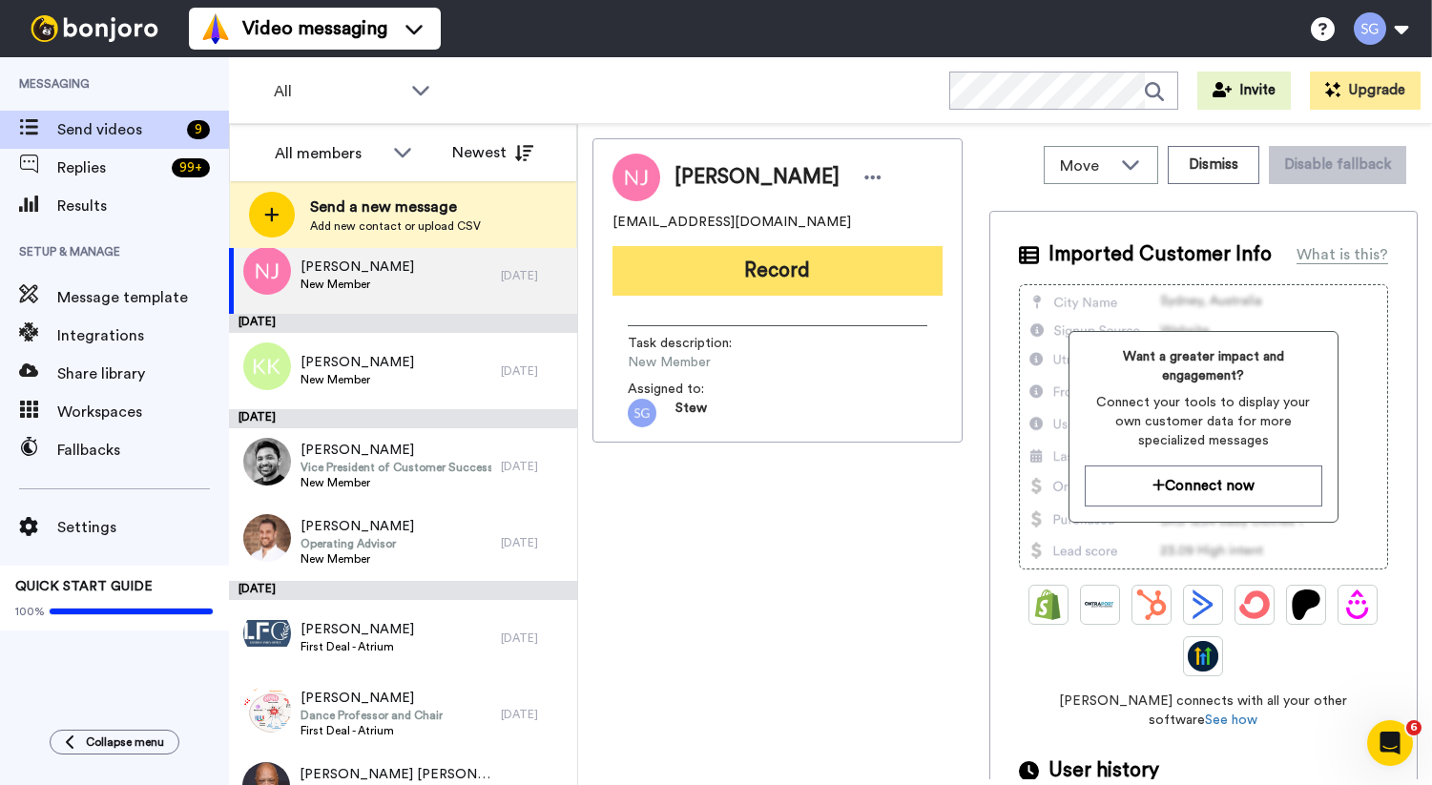
click at [711, 273] on button "Record" at bounding box center [777, 271] width 330 height 50
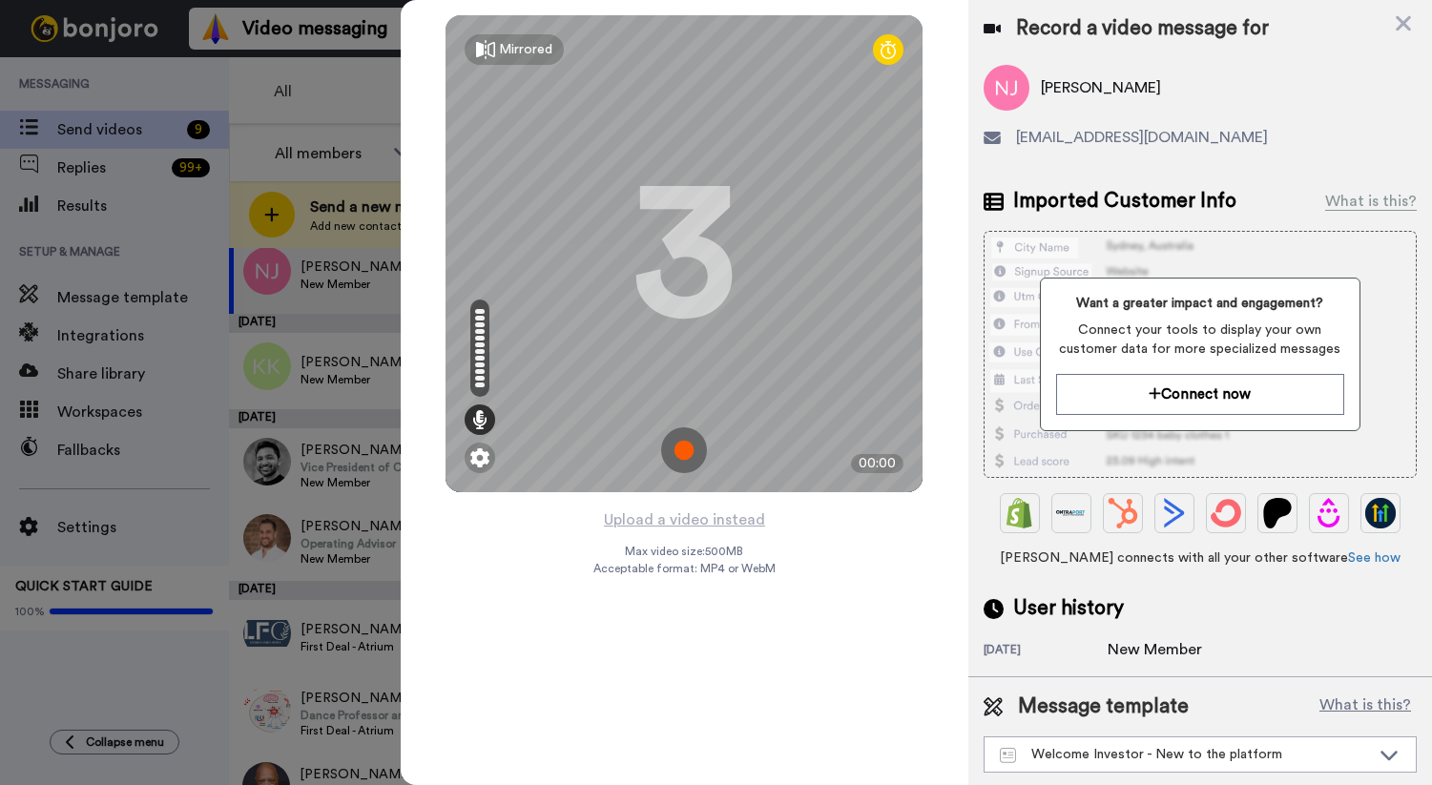
click at [687, 441] on img at bounding box center [684, 450] width 46 height 46
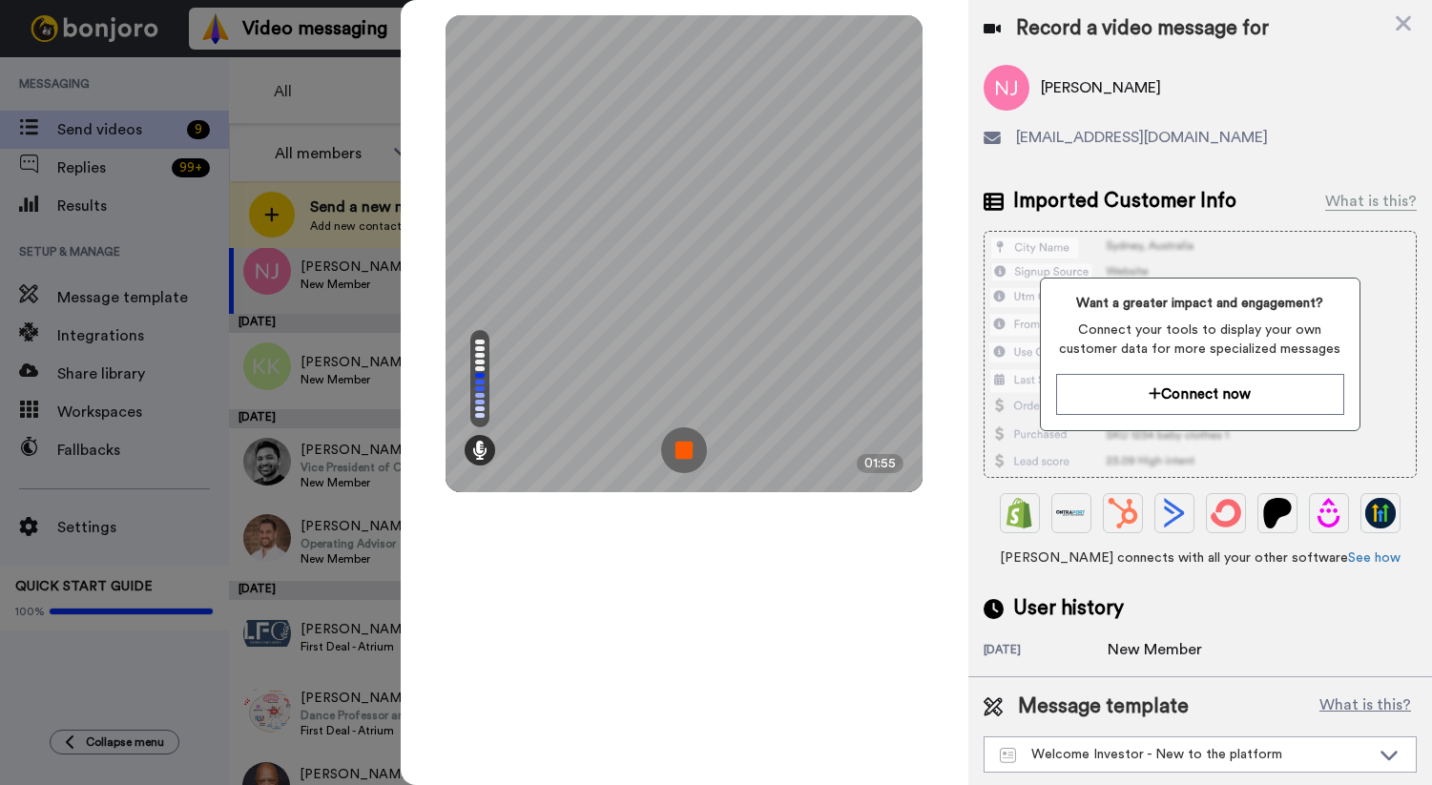
click at [681, 448] on img at bounding box center [684, 450] width 46 height 46
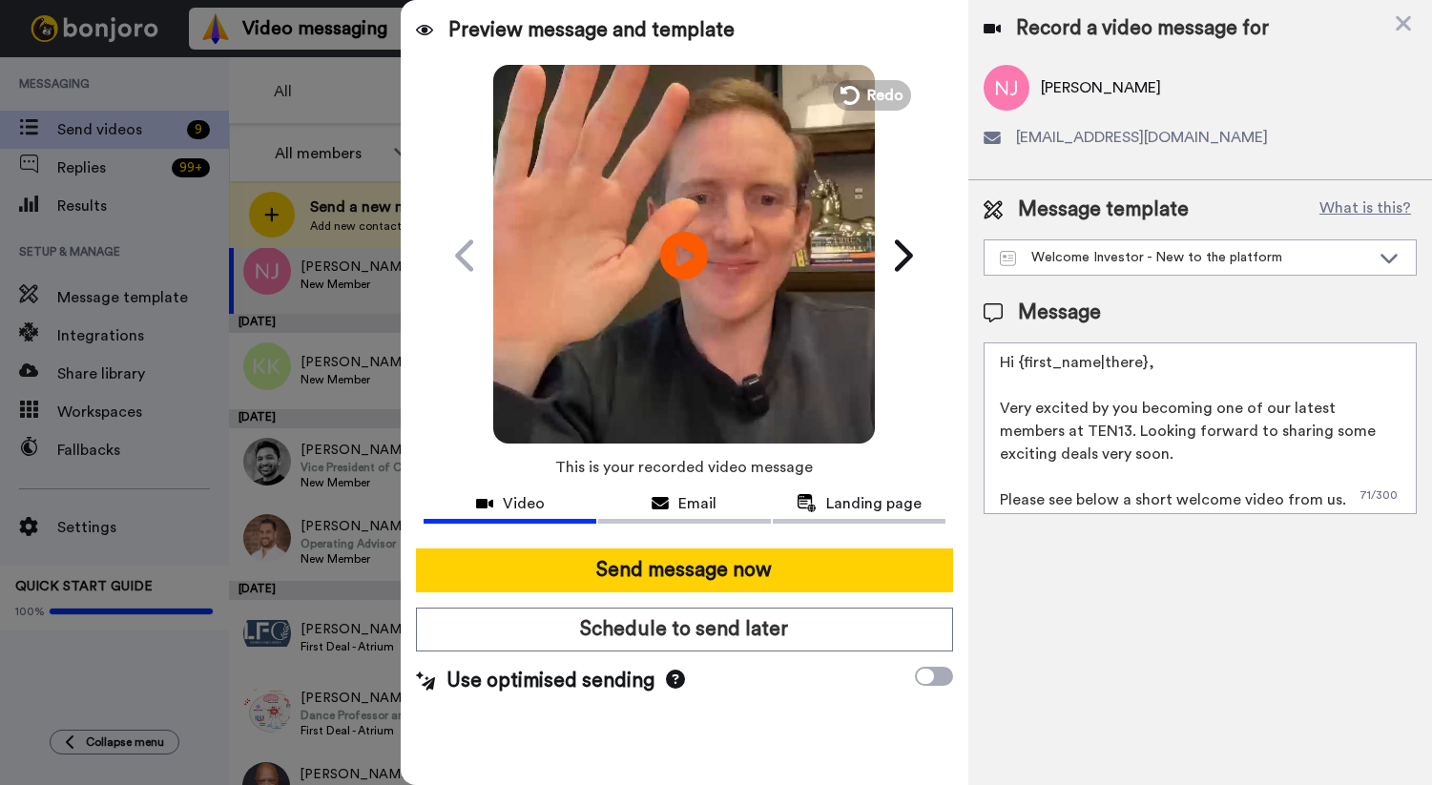
scroll to position [0, 0]
drag, startPoint x: 1150, startPoint y: 363, endPoint x: 1023, endPoint y: 363, distance: 126.9
click at [1023, 363] on textarea "Hi {first_name|there}, Very excited by you becoming one of our latest members a…" at bounding box center [1200, 428] width 433 height 172
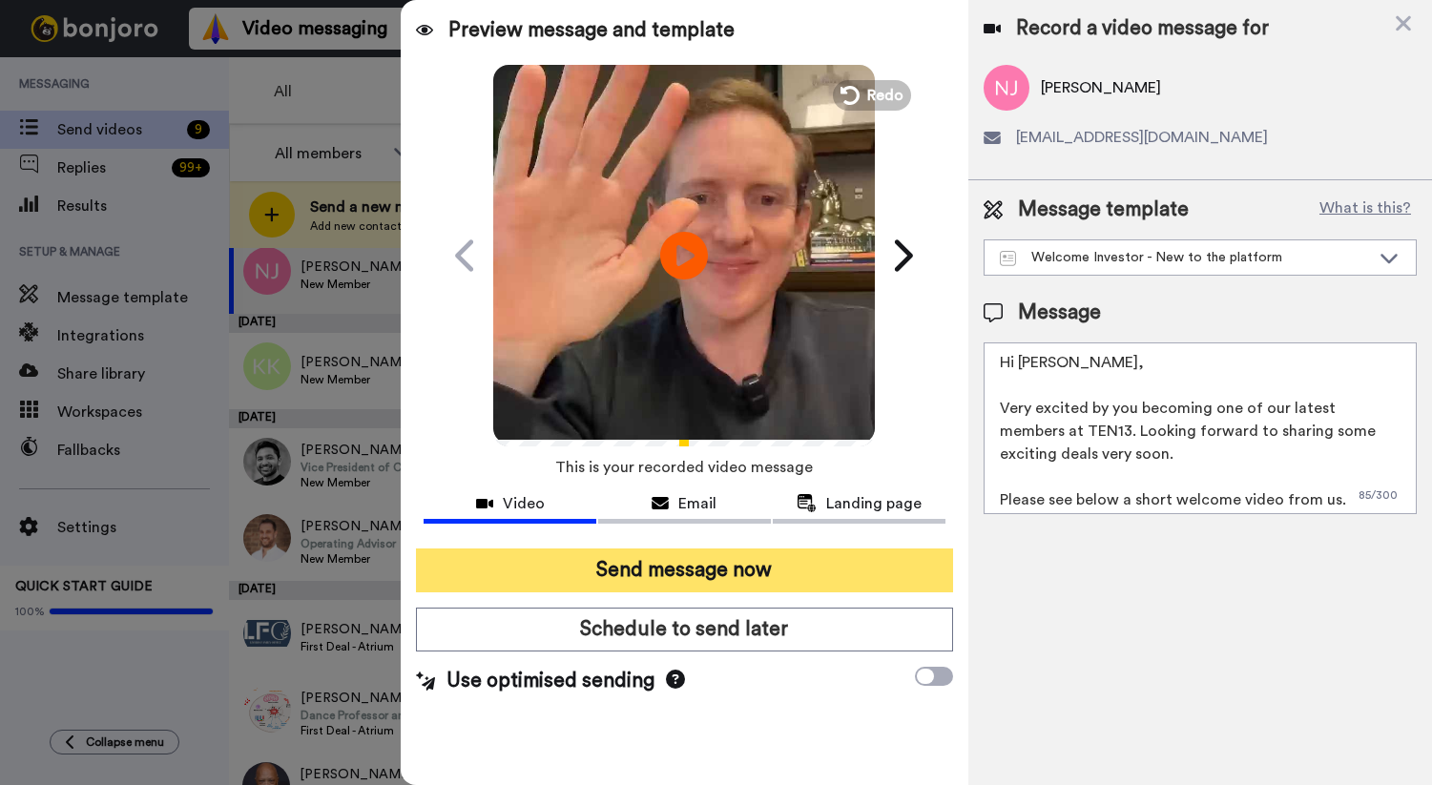
type textarea "Hi [PERSON_NAME], Very excited by you becoming one of our latest members at TEN…"
click at [722, 557] on button "Send message now" at bounding box center [684, 571] width 536 height 44
